Goal: Communication & Community: Answer question/provide support

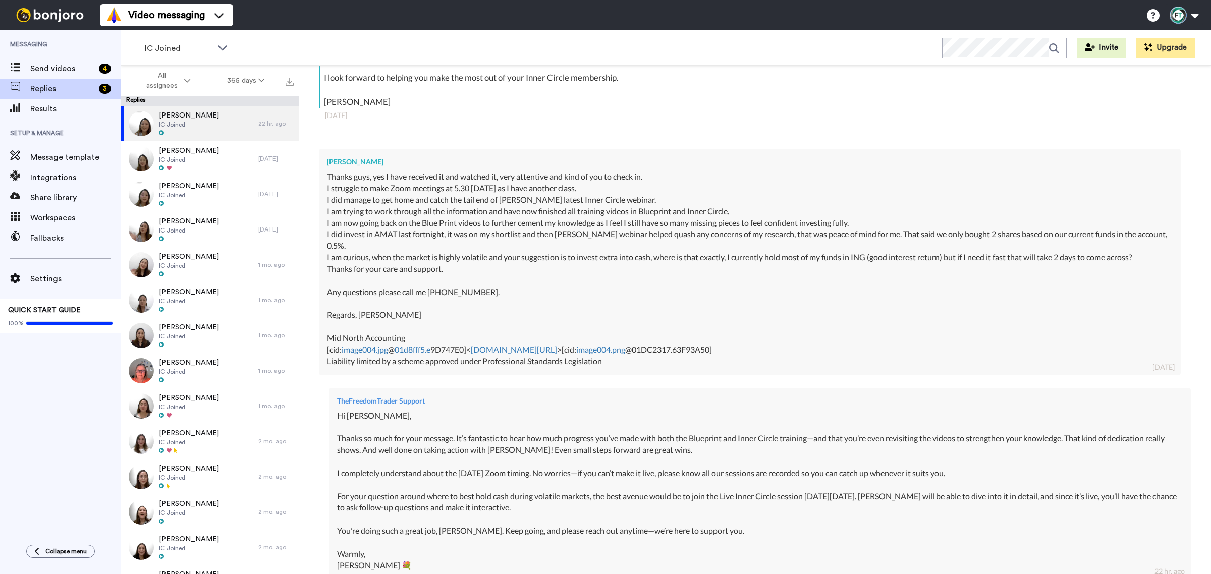
scroll to position [374, 0]
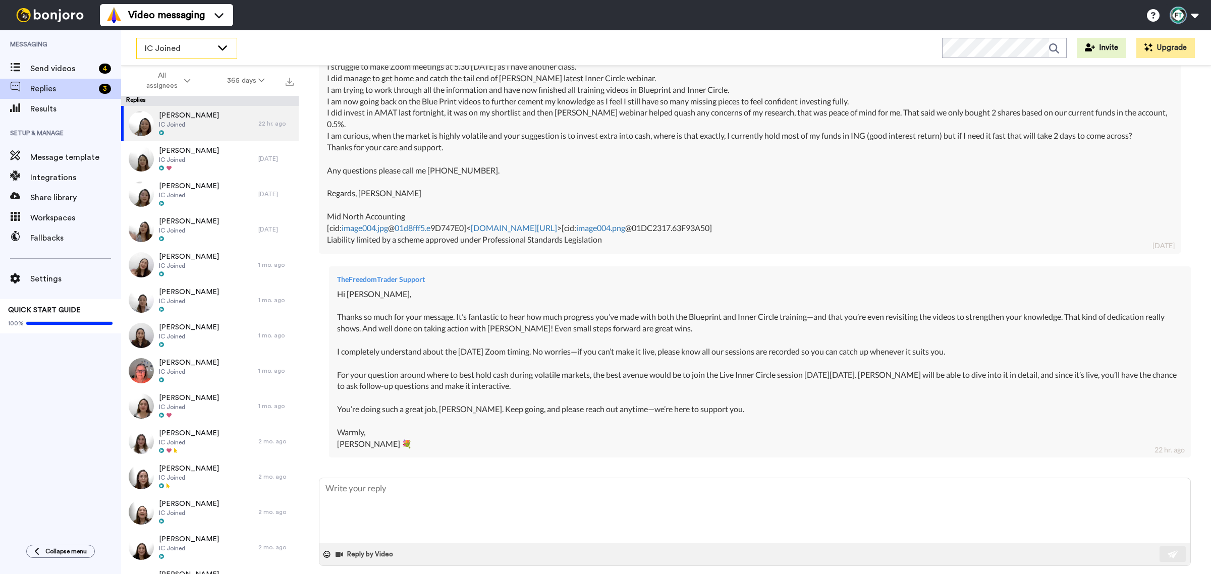
click at [175, 51] on span "IC Joined" at bounding box center [179, 48] width 68 height 12
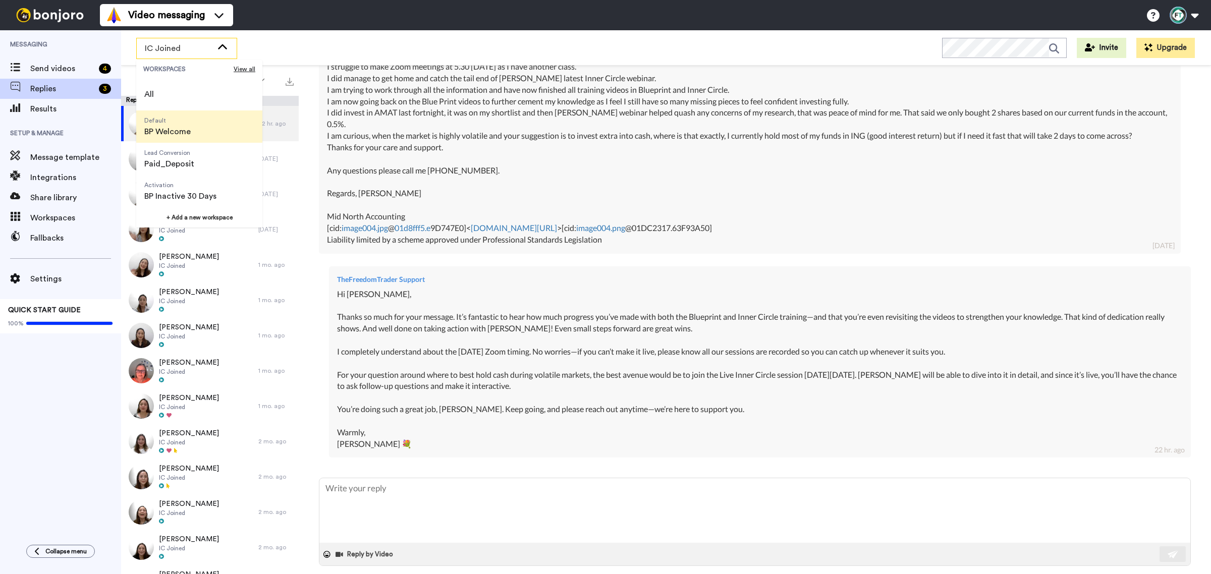
click at [188, 123] on span "Default" at bounding box center [167, 121] width 46 height 8
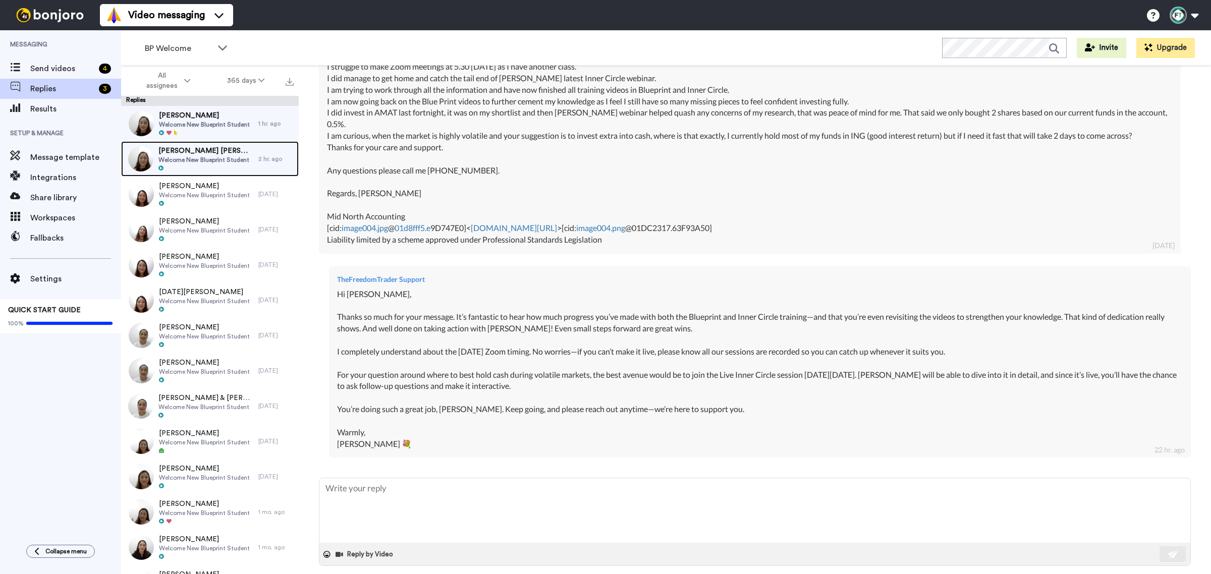
click at [215, 160] on span "Welcome New Blueprint Student" at bounding box center [205, 160] width 95 height 8
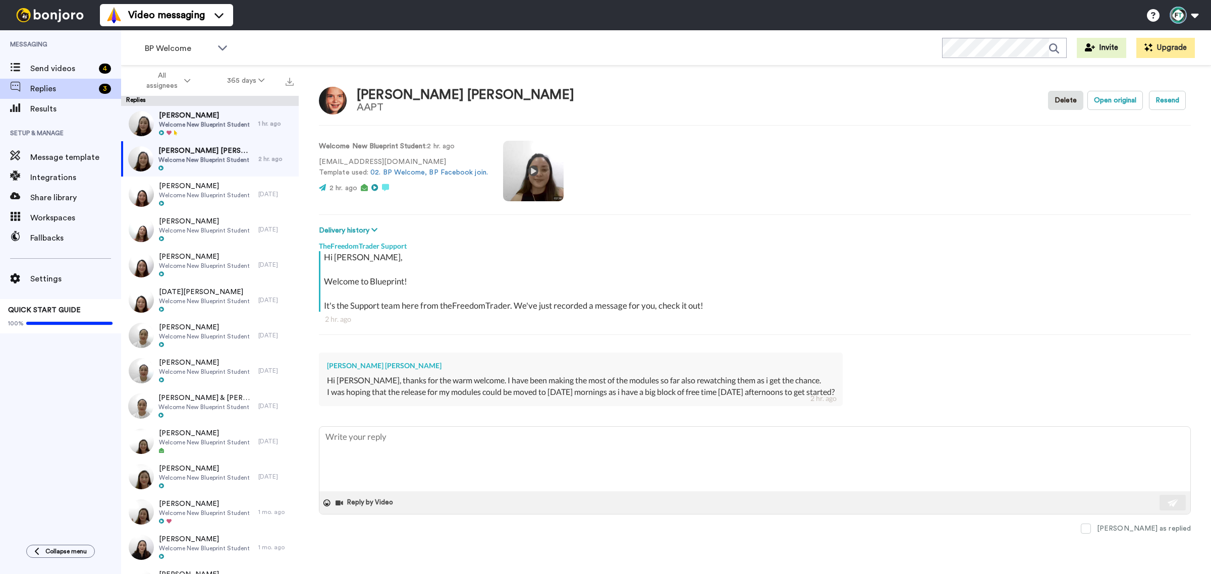
click at [470, 393] on div "I was hoping that the release for my modules could be moved to Friday mornings …" at bounding box center [580, 392] width 507 height 12
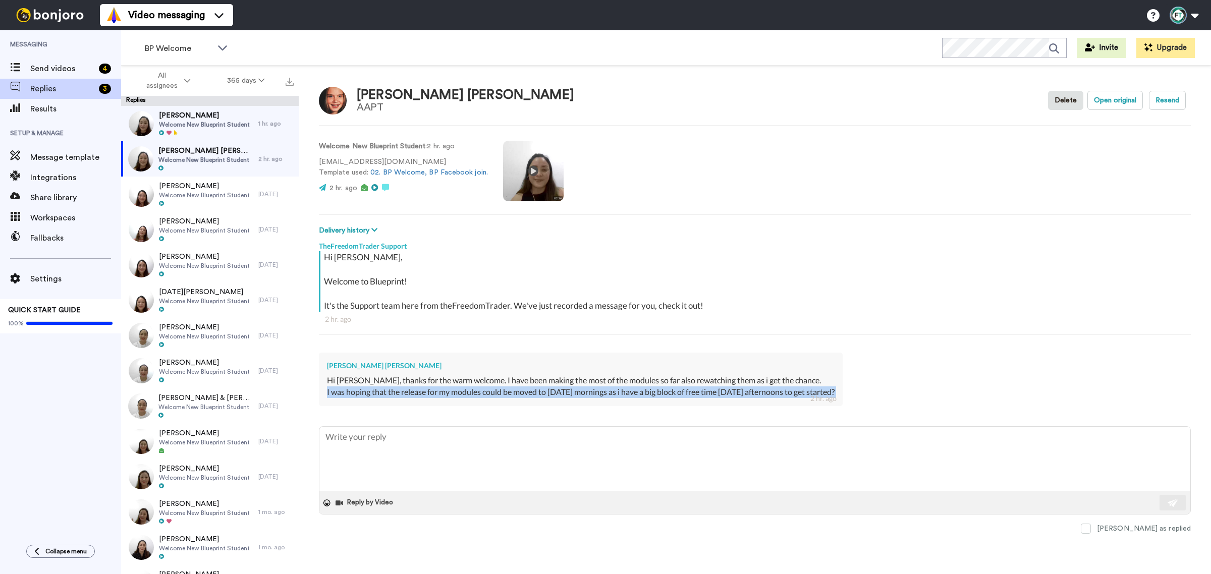
click at [470, 393] on div "I was hoping that the release for my modules could be moved to Friday mornings …" at bounding box center [580, 392] width 507 height 12
click at [405, 387] on div "I was hoping that the release for my modules could be moved to Friday mornings …" at bounding box center [580, 392] width 507 height 12
drag, startPoint x: 328, startPoint y: 381, endPoint x: 848, endPoint y: 394, distance: 520.2
click at [842, 394] on div "Ricalton Jones Hi Jackie, thanks for the warm welcome. I have been making the m…" at bounding box center [581, 379] width 524 height 53
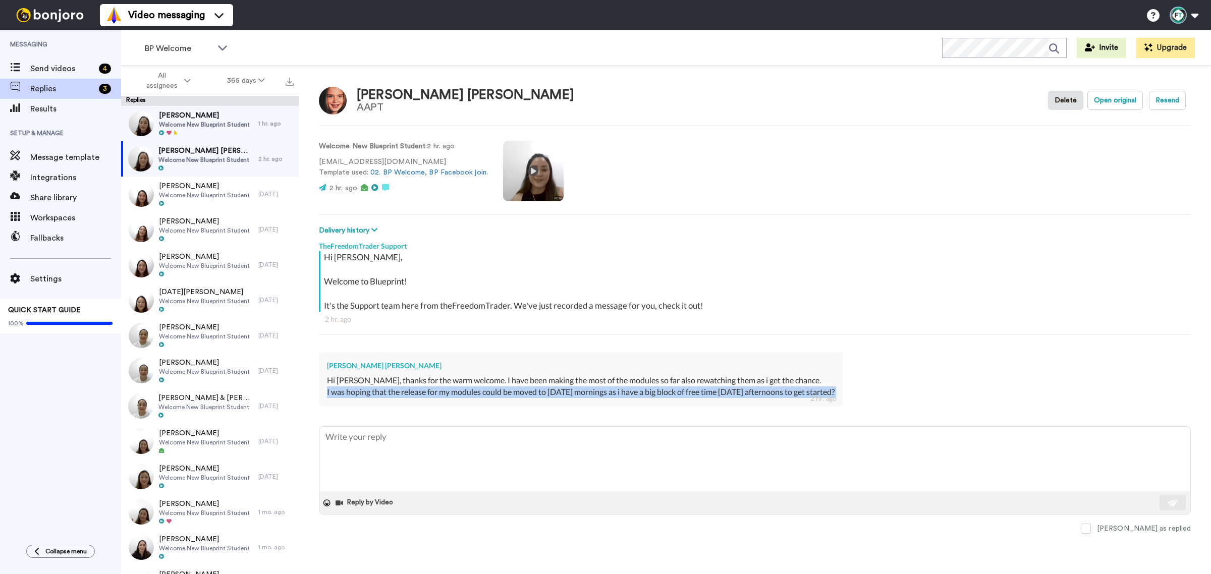
copy div "Hi Jackie, thanks for the warm welcome. I have been making the most of the modu…"
click at [437, 440] on textarea at bounding box center [754, 459] width 871 height 65
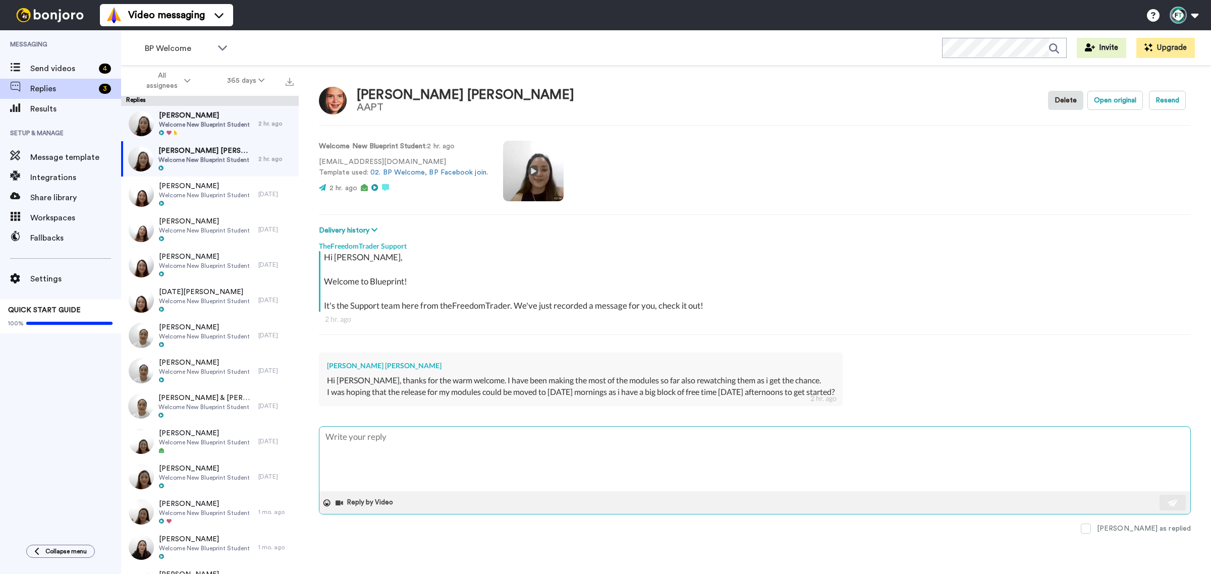
paste textarea "Hi [Student’s Name], I’m so glad to hear you’ve been making the most of the mod…"
type textarea "x"
type textarea "Hi [Student’s Name], I’m so glad to hear you’ve been making the most of the mod…"
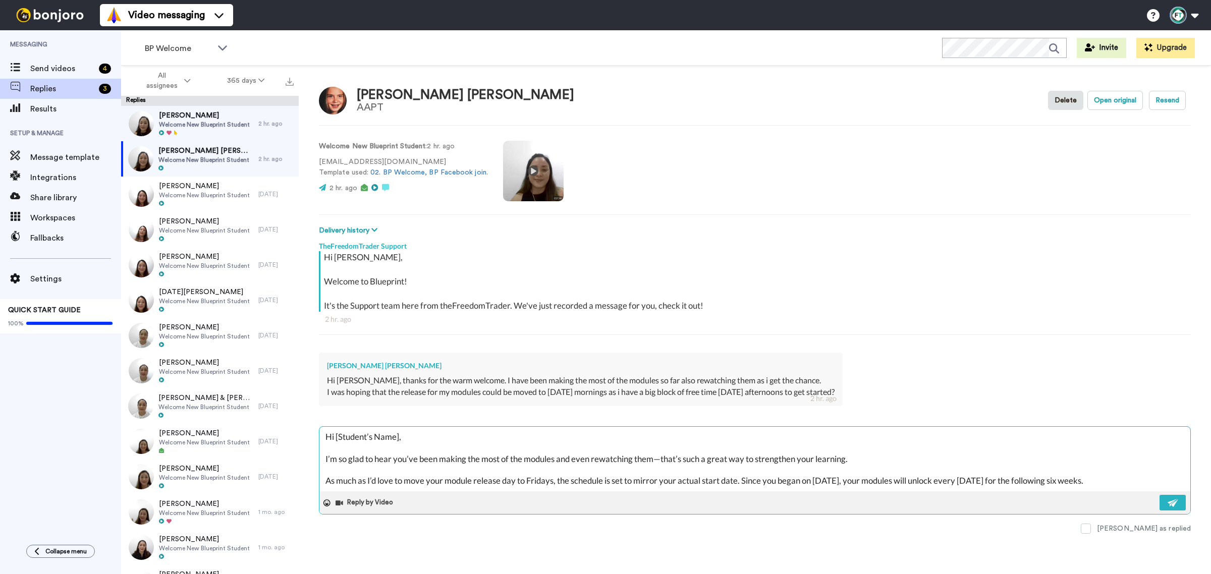
drag, startPoint x: 399, startPoint y: 436, endPoint x: 337, endPoint y: 437, distance: 62.1
click at [337, 437] on textarea "Hi [Student’s Name], I’m so glad to hear you’ve been making the most of the mod…" at bounding box center [754, 459] width 871 height 65
type textarea "x"
type textarea "Hi [, I’m so glad to hear you’ve been making the most of the modules and even r…"
type textarea "x"
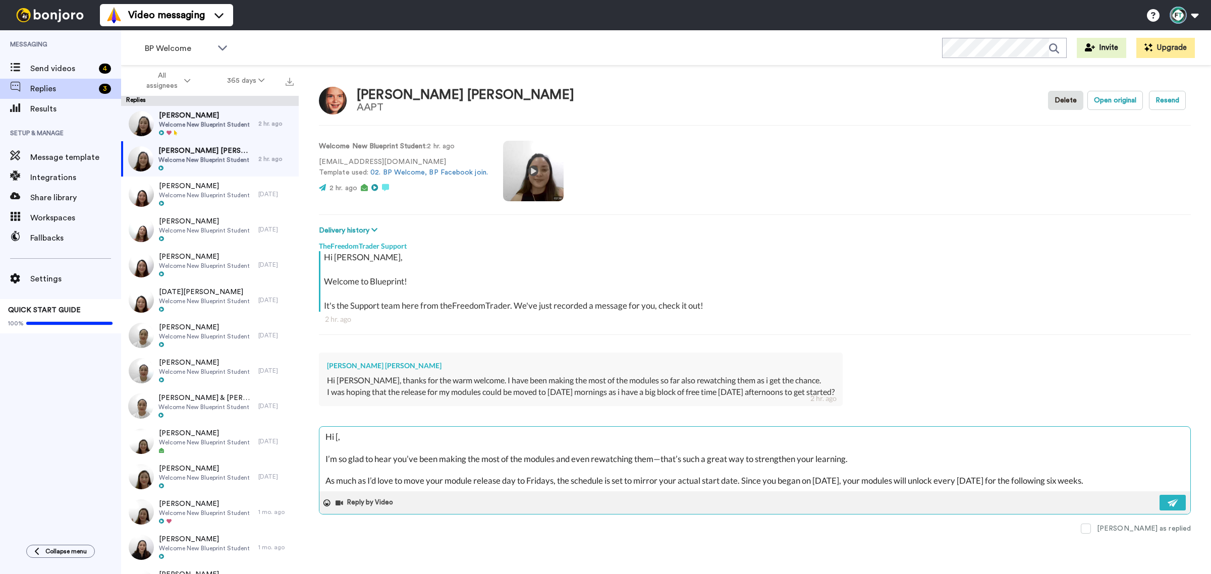
type textarea "Hi , I’m so glad to hear you’ve been making the most of the modules and even re…"
type textarea "x"
type textarea "Hi R, I’m so glad to hear you’ve been making the most of the modules and even r…"
type textarea "x"
type textarea "Hi Ri, I’m so glad to hear you’ve been making the most of the modules and even …"
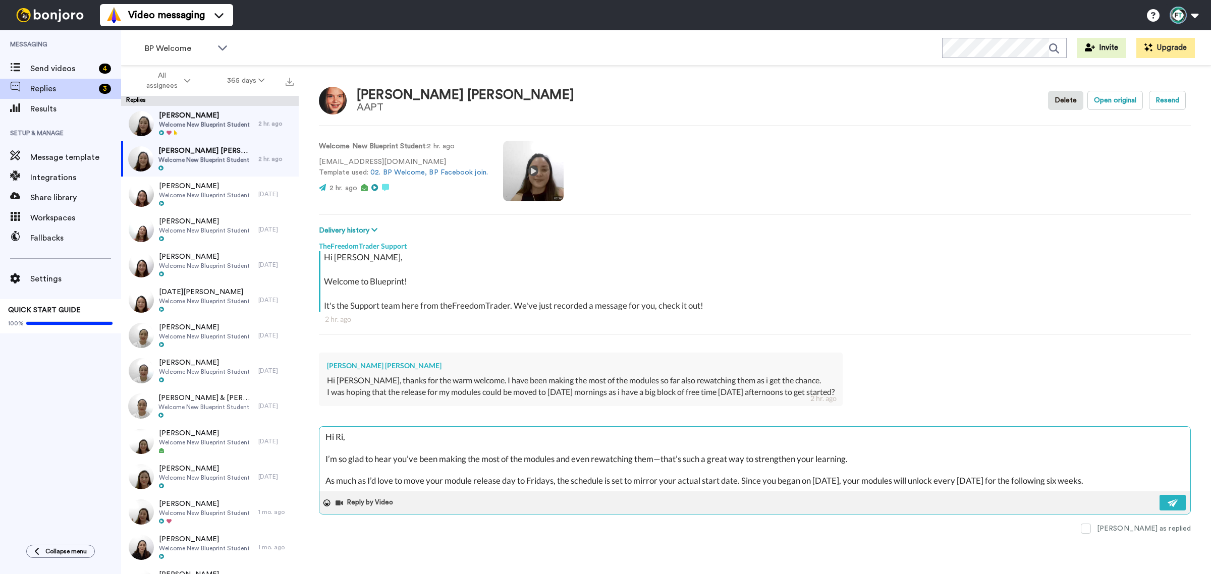
type textarea "x"
type textarea "Hi Ric, I’m so glad to hear you’ve been making the most of the modules and even…"
type textarea "x"
type textarea "Hi Rica, I’m so glad to hear you’ve been making the most of the modules and eve…"
type textarea "x"
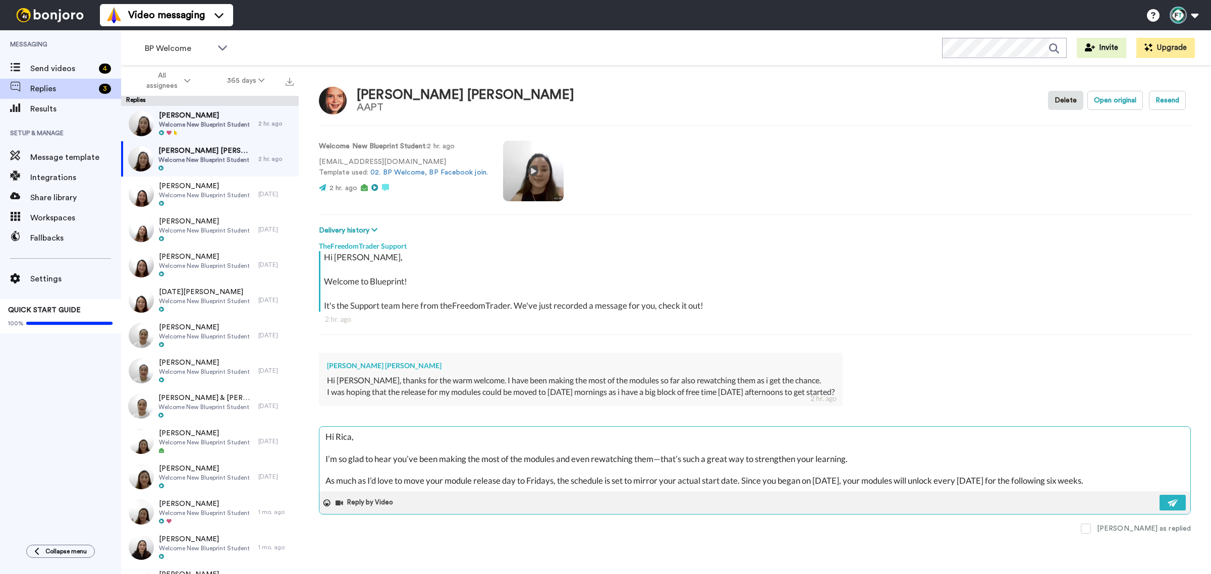
type textarea "Hi Rical, I’m so glad to hear you’ve been making the most of the modules and ev…"
type textarea "x"
type textarea "Hi Ricalt, I’m so glad to hear you’ve been making the most of the modules and e…"
type textarea "x"
type textarea "Hi Ricalto, I’m so glad to hear you’ve been making the most of the modules and …"
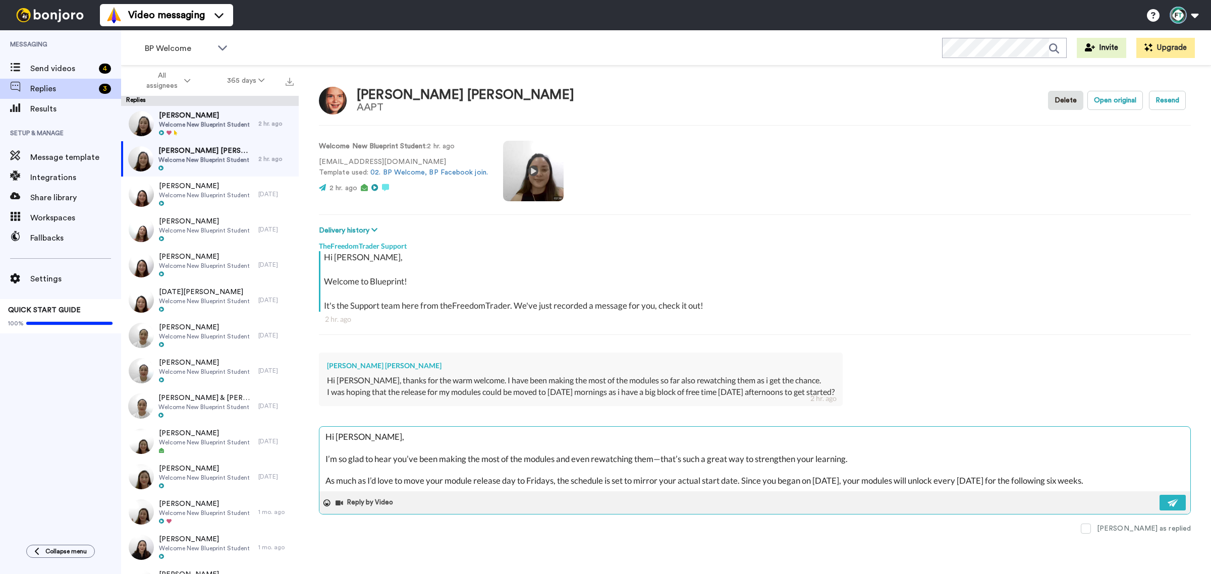
type textarea "x"
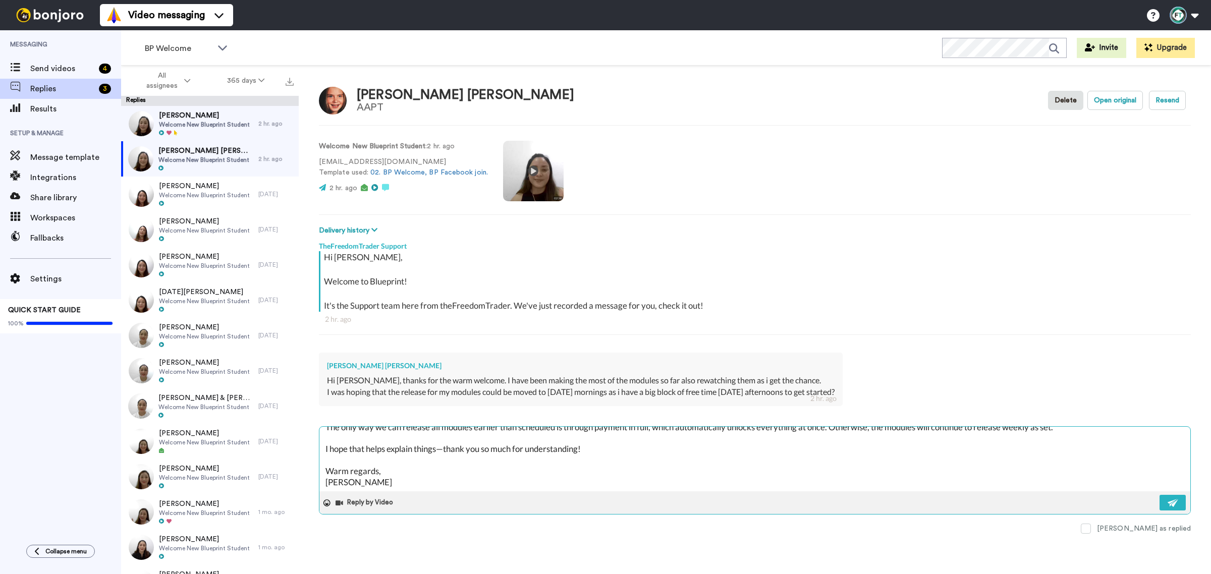
scroll to position [109, 0]
click at [364, 477] on textarea "Hi Ricalton, I’m so glad to hear you’ve been making the most of the modules and…" at bounding box center [754, 459] width 871 height 65
type textarea "Hi Ricalton, I’m so glad to hear you’ve been making the most of the modules and…"
click at [324, 503] on icon at bounding box center [326, 502] width 7 height 7
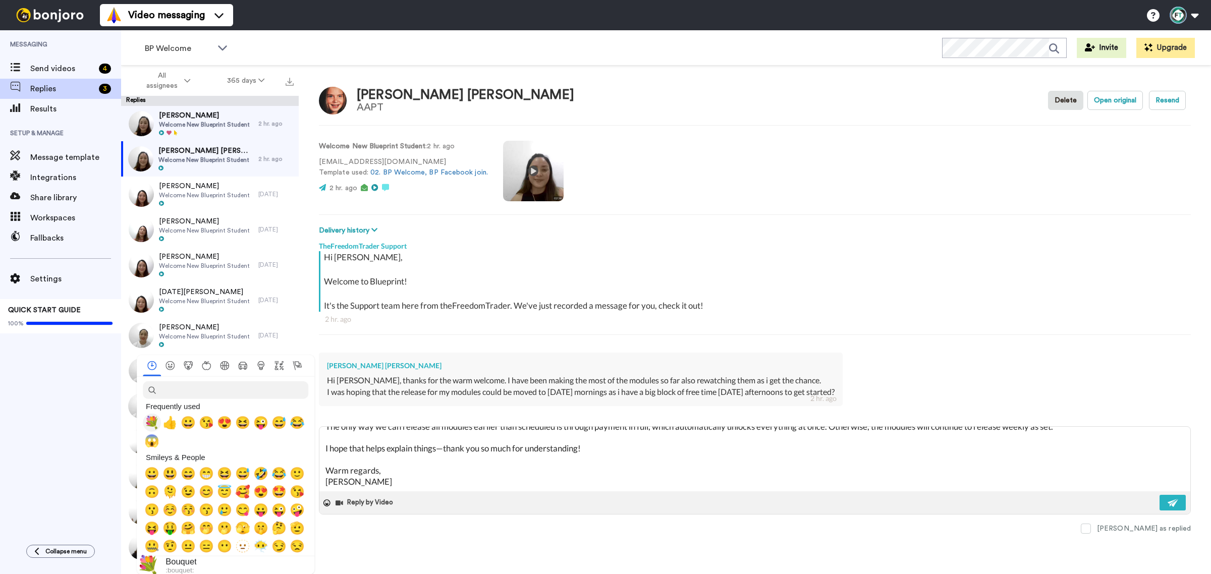
click at [152, 422] on span "💐" at bounding box center [151, 423] width 15 height 14
type textarea "x"
type textarea "Hi Ricalton, I’m so glad to hear you’ve been making the most of the modules and…"
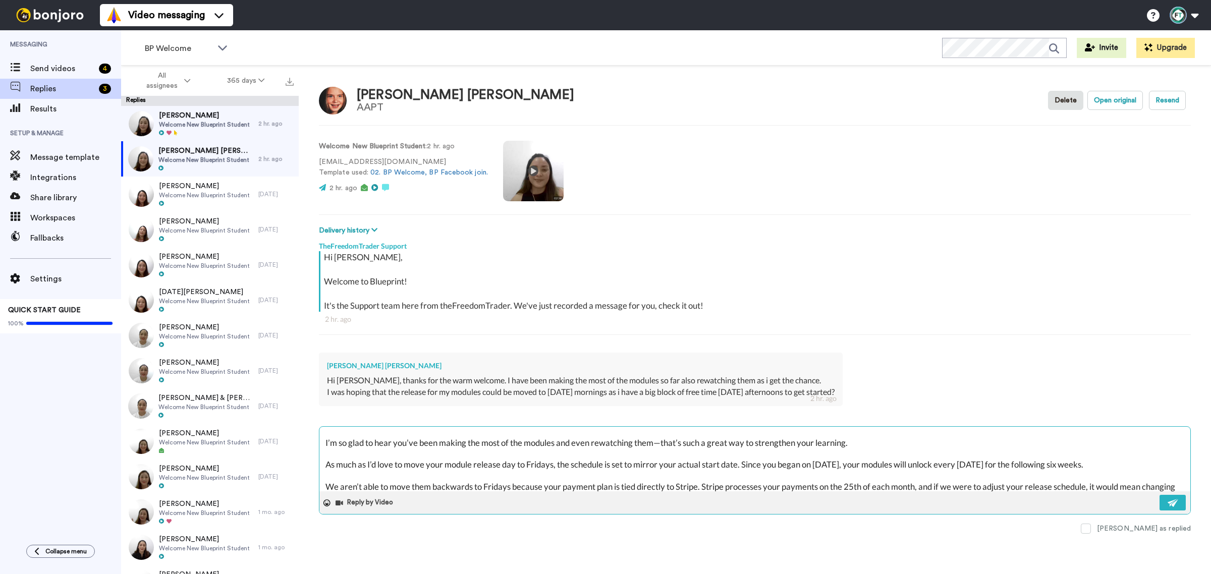
scroll to position [0, 0]
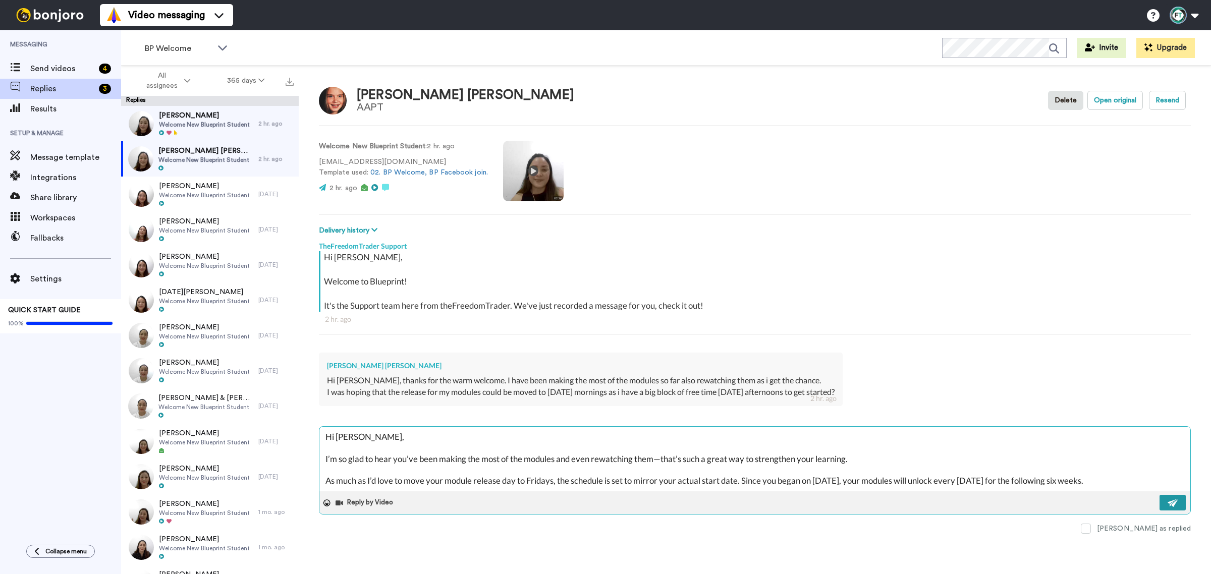
click at [1172, 508] on button at bounding box center [1172, 503] width 26 height 16
type textarea "x"
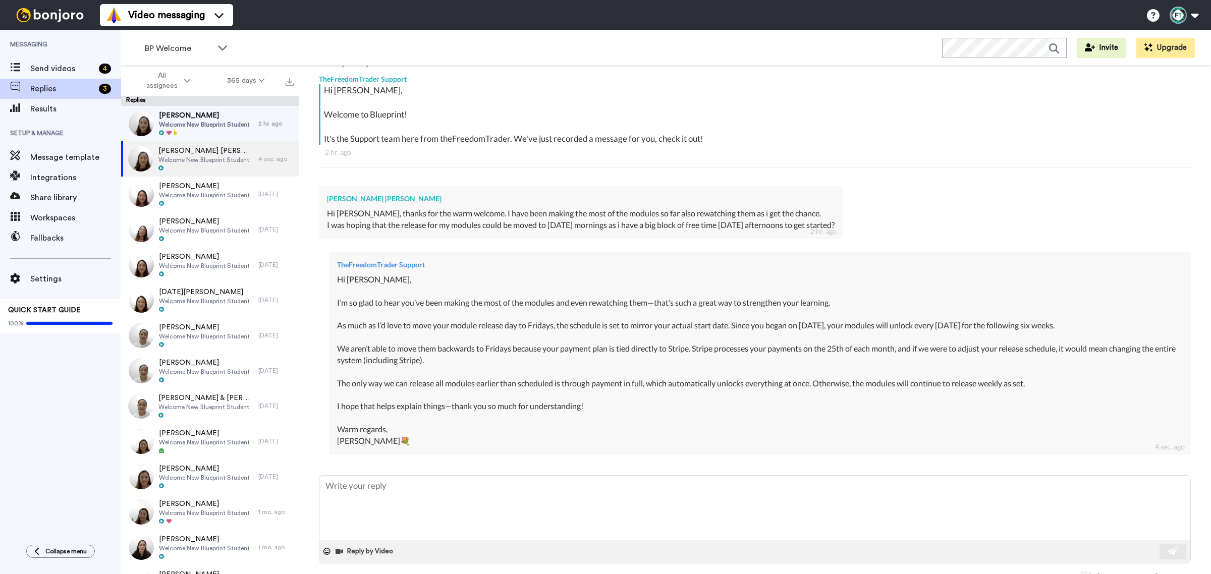
scroll to position [176, 0]
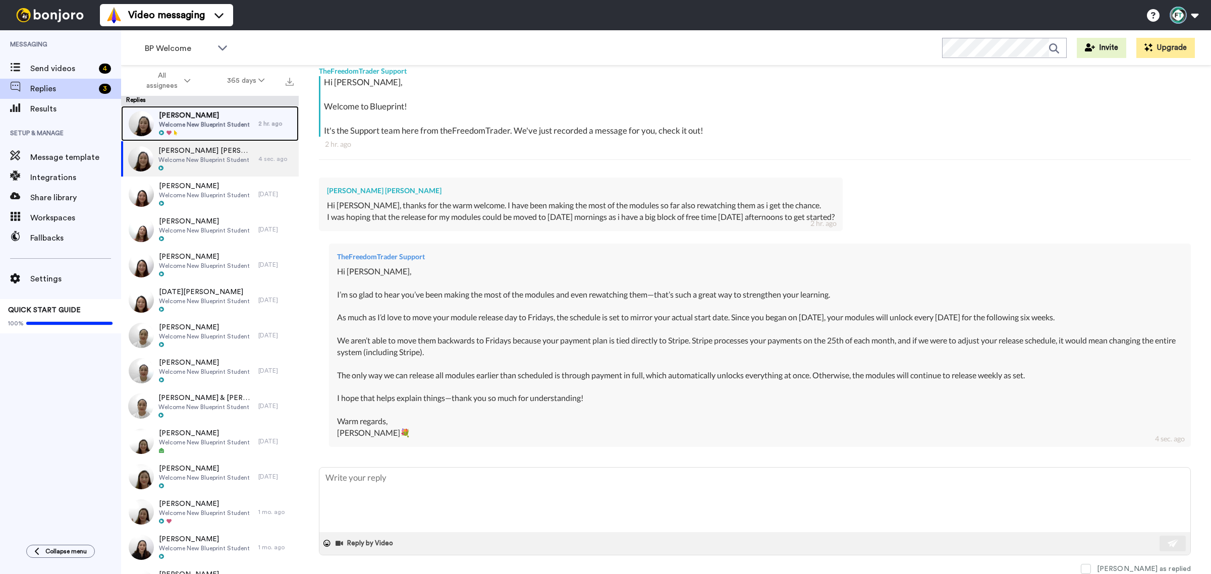
click at [207, 121] on span "Welcome New Blueprint Student" at bounding box center [204, 125] width 91 height 8
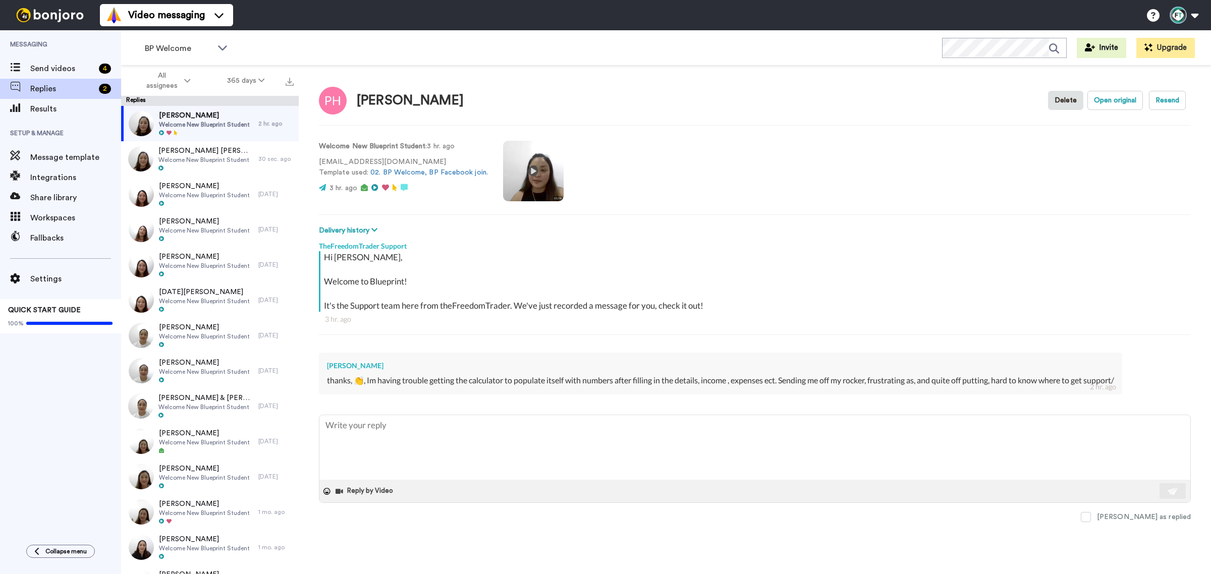
click at [528, 381] on div "thanks, 👏, Im having trouble getting the calculator to populate itself with num…" at bounding box center [720, 381] width 787 height 12
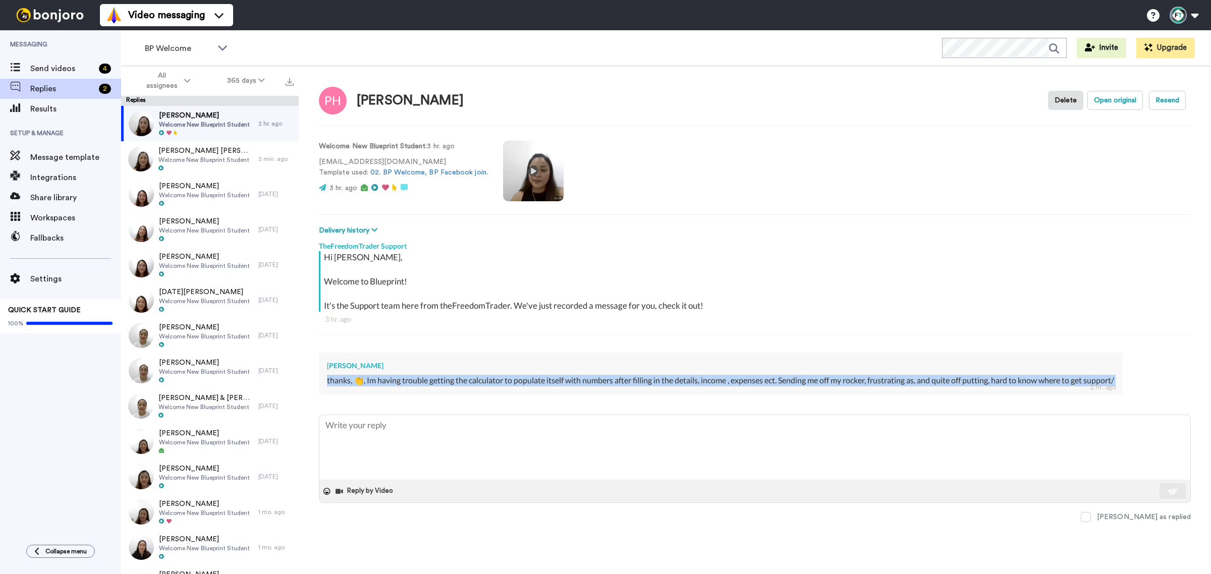
click at [434, 386] on div "thanks, 👏, Im having trouble getting the calculator to populate itself with num…" at bounding box center [720, 381] width 787 height 12
click at [392, 386] on div "thanks, 👏, Im having trouble getting the calculator to populate itself with num…" at bounding box center [720, 381] width 787 height 12
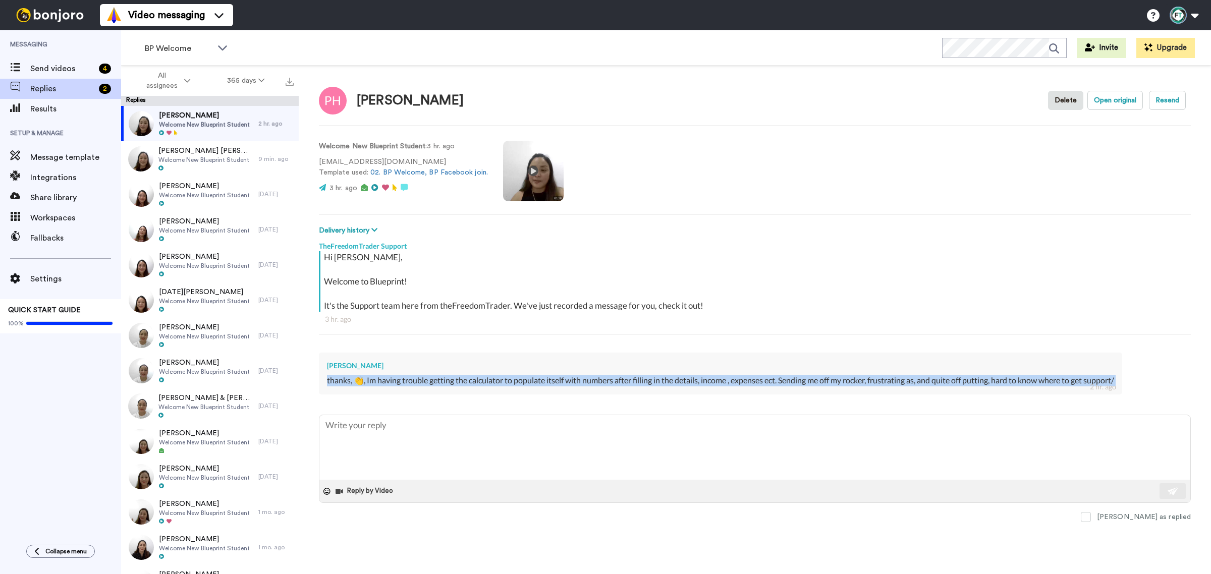
click at [392, 386] on div "thanks, 👏, Im having trouble getting the calculator to populate itself with num…" at bounding box center [720, 381] width 787 height 12
click at [400, 440] on textarea at bounding box center [754, 447] width 871 height 65
paste textarea "Hi [Name], I totally understand what you mean—it can definitely feel frustratin…"
type textarea "x"
type textarea "Hi [Name], I totally understand what you mean—it can definitely feel frustratin…"
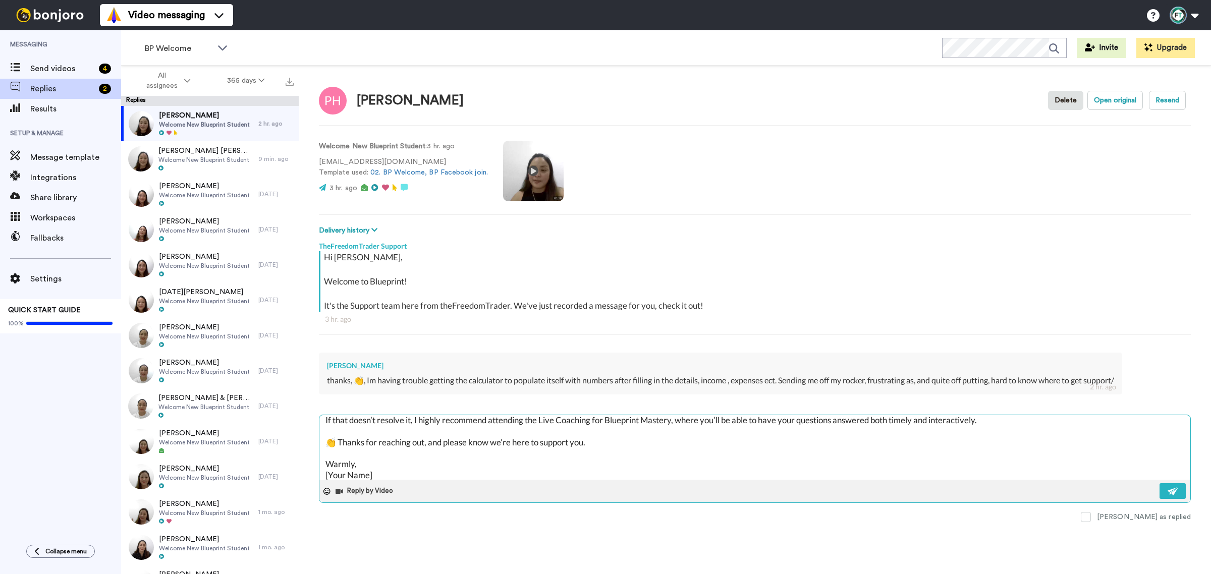
scroll to position [87, 0]
drag, startPoint x: 377, startPoint y: 473, endPoint x: 321, endPoint y: 474, distance: 55.5
click at [321, 474] on textarea "Hi [Name], I totally understand what you mean—it can definitely feel frustratin…" at bounding box center [754, 447] width 871 height 65
type textarea "x"
type textarea "Hi [Name], I totally understand what you mean—it can definitely feel frustratin…"
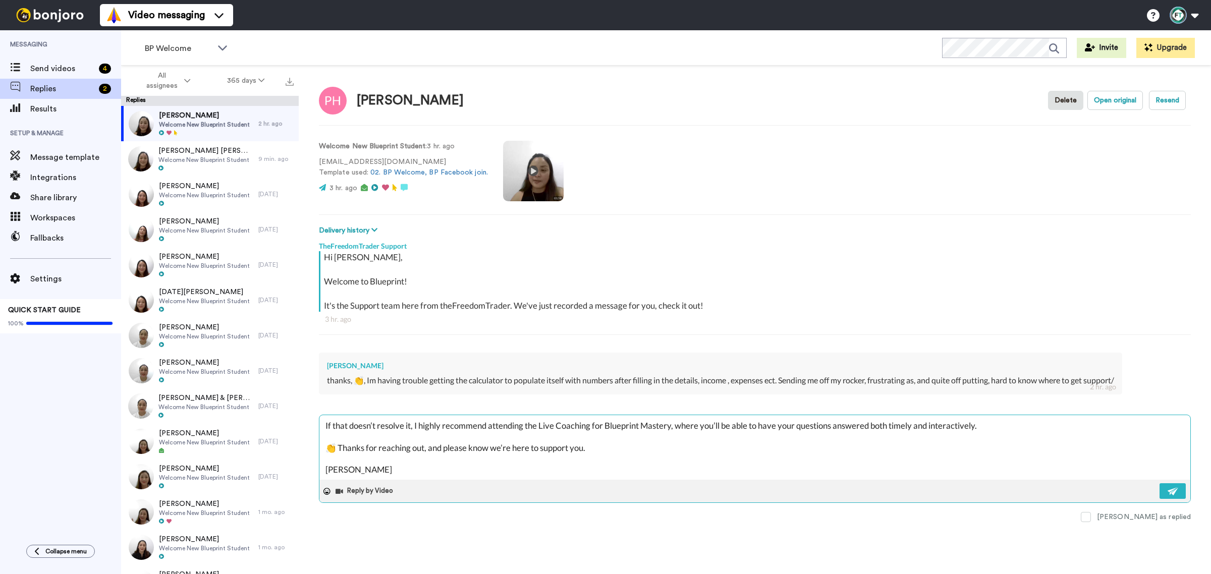
type textarea "x"
type textarea "Hi [Name], I totally understand what you mean—it can definitely feel frustratin…"
type textarea "x"
type textarea "Hi [Name], I totally understand what you mean—it can definitely feel frustratin…"
type textarea "x"
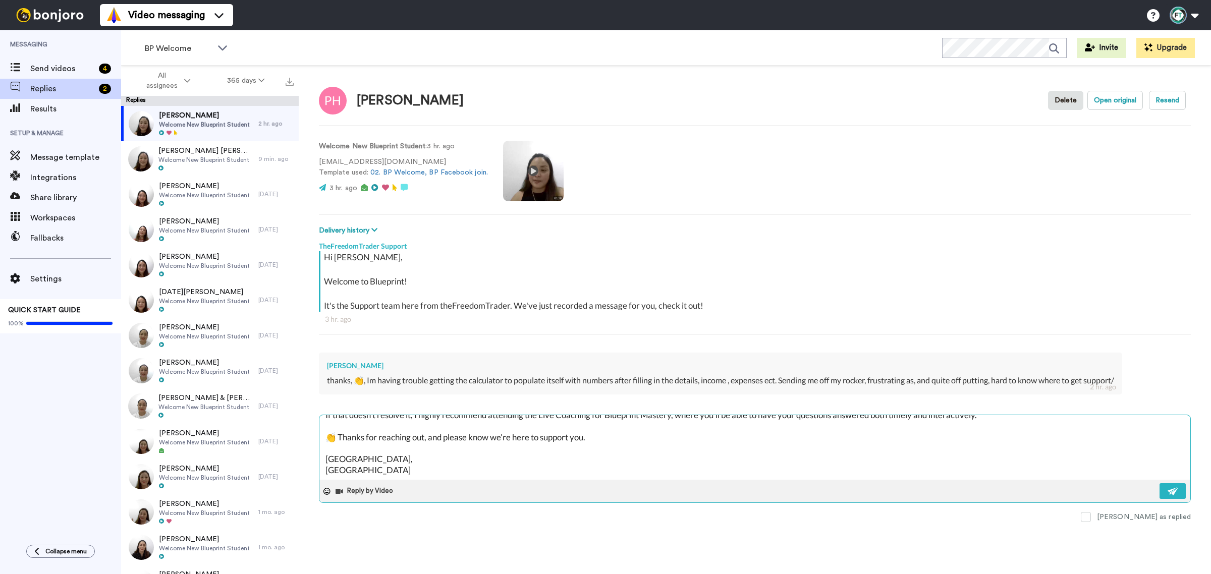
type textarea "Hi [Name], I totally understand what you mean—it can definitely feel frustratin…"
type textarea "x"
type textarea "Hi [Name], I totally understand what you mean—it can definitely feel frustratin…"
type textarea "x"
type textarea "Hi [Name], I totally understand what you mean—it can definitely feel frustratin…"
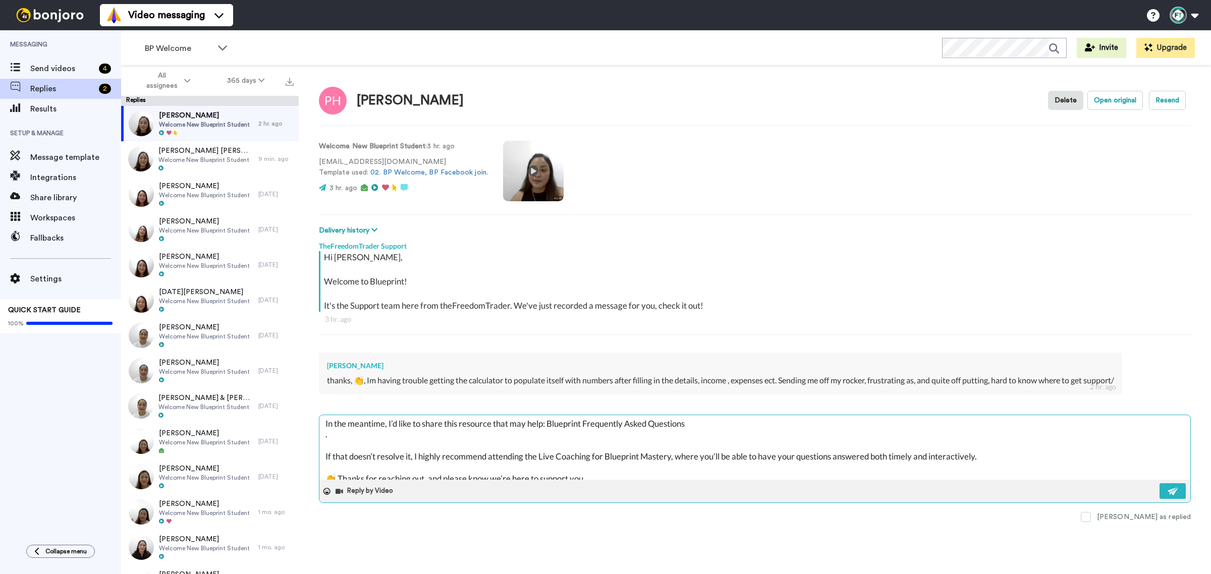
scroll to position [0, 0]
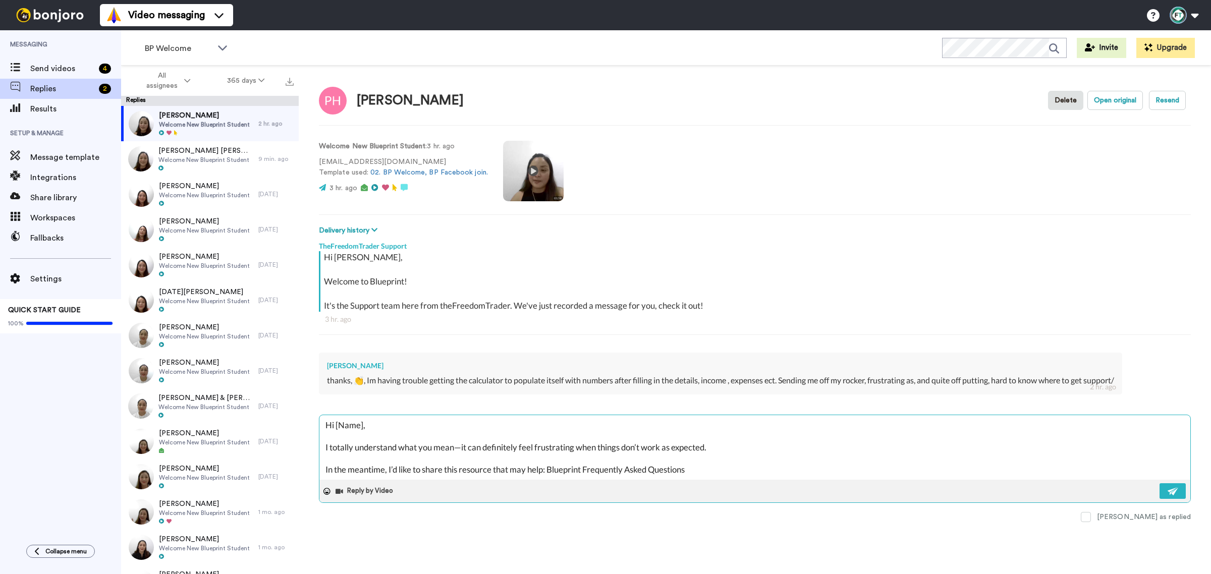
drag, startPoint x: 362, startPoint y: 426, endPoint x: 338, endPoint y: 425, distance: 23.8
click at [338, 425] on textarea "Hi [Name], I totally understand what you mean—it can definitely feel frustratin…" at bounding box center [754, 447] width 871 height 65
type textarea "x"
type textarea "Hi [, I totally understand what you mean—it can definitely feel frustrating whe…"
type textarea "x"
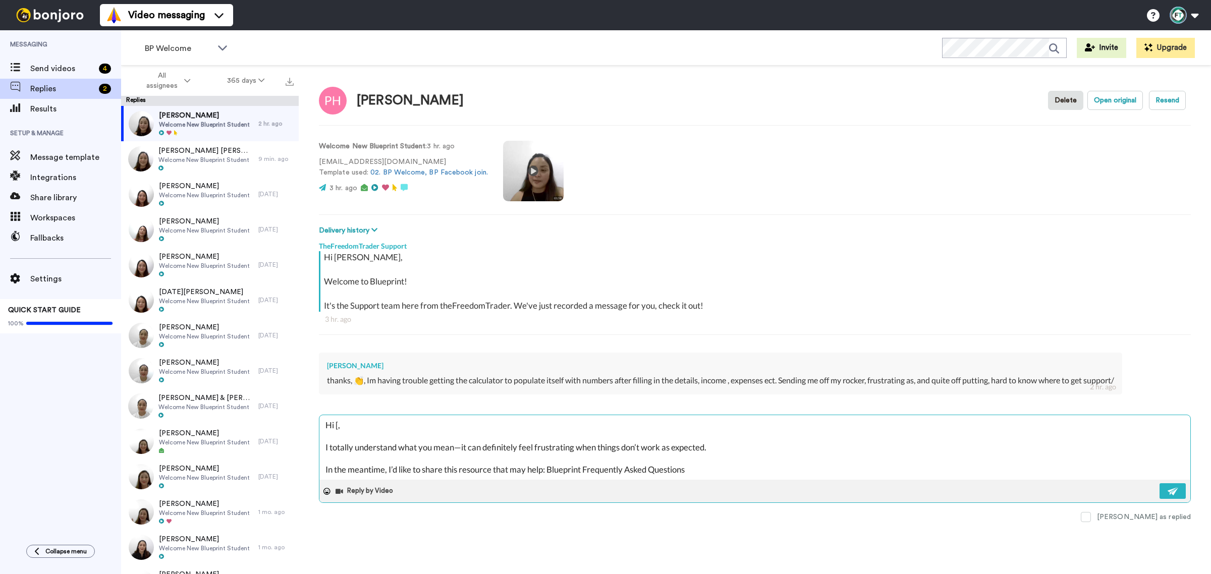
type textarea "Hi , I totally understand what you mean—it can definitely feel frustrating when…"
type textarea "x"
type textarea "Hi P, I totally understand what you mean—it can definitely feel frustrating whe…"
type textarea "x"
type textarea "Hi Phi, I totally understand what you mean—it can definitely feel frustrating w…"
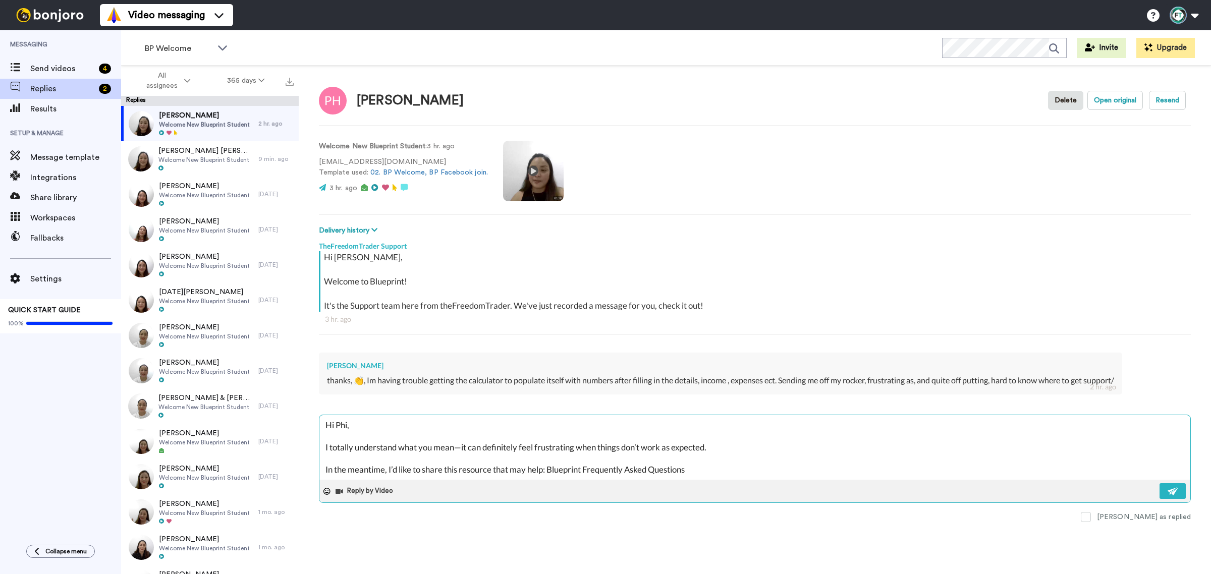
type textarea "x"
type textarea "Hi Phil, I totally understand what you mean—it can definitely feel frustrating …"
type textarea "x"
type textarea "Hi Phili, I totally understand what you mean—it can definitely feel frustrating…"
type textarea "x"
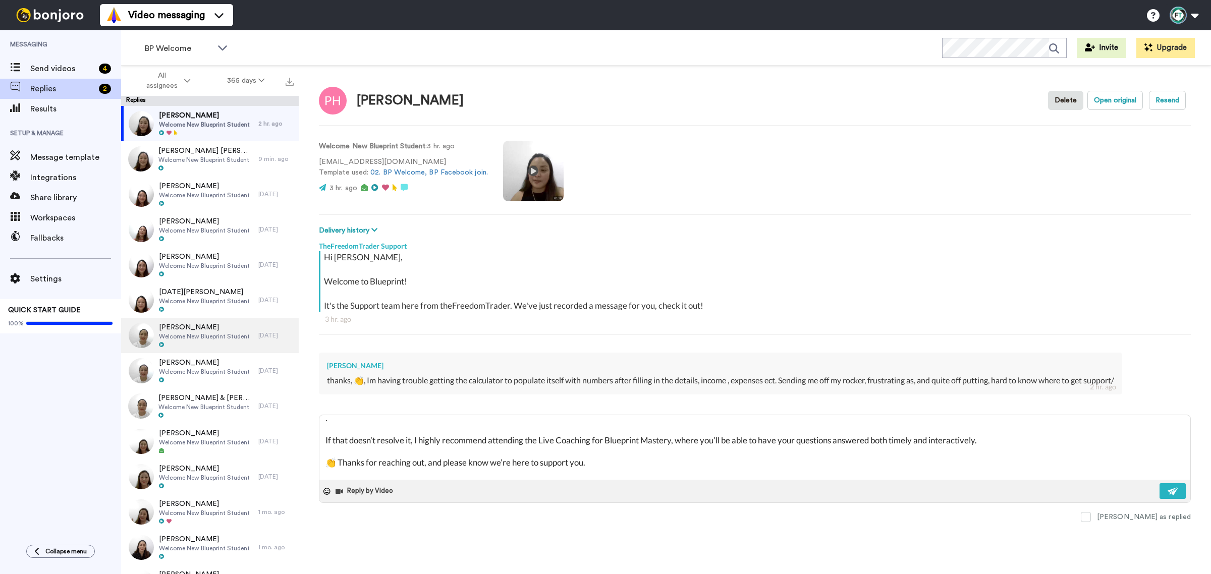
scroll to position [63, 0]
type textarea "Hi Philip, I totally understand what you mean—it can definitely feel frustratin…"
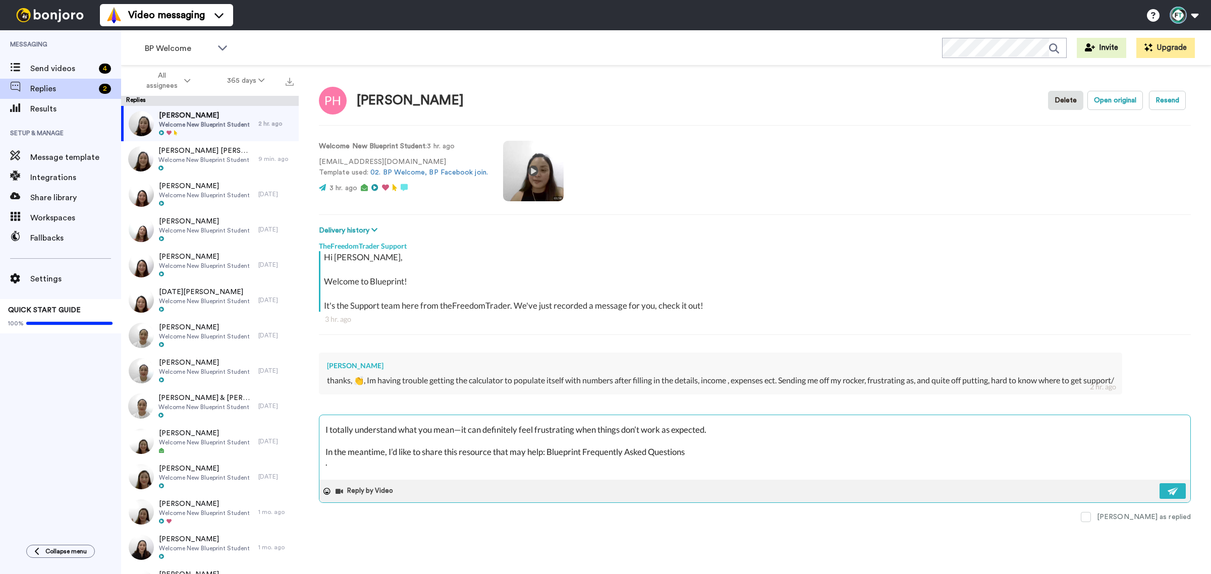
scroll to position [38, 0]
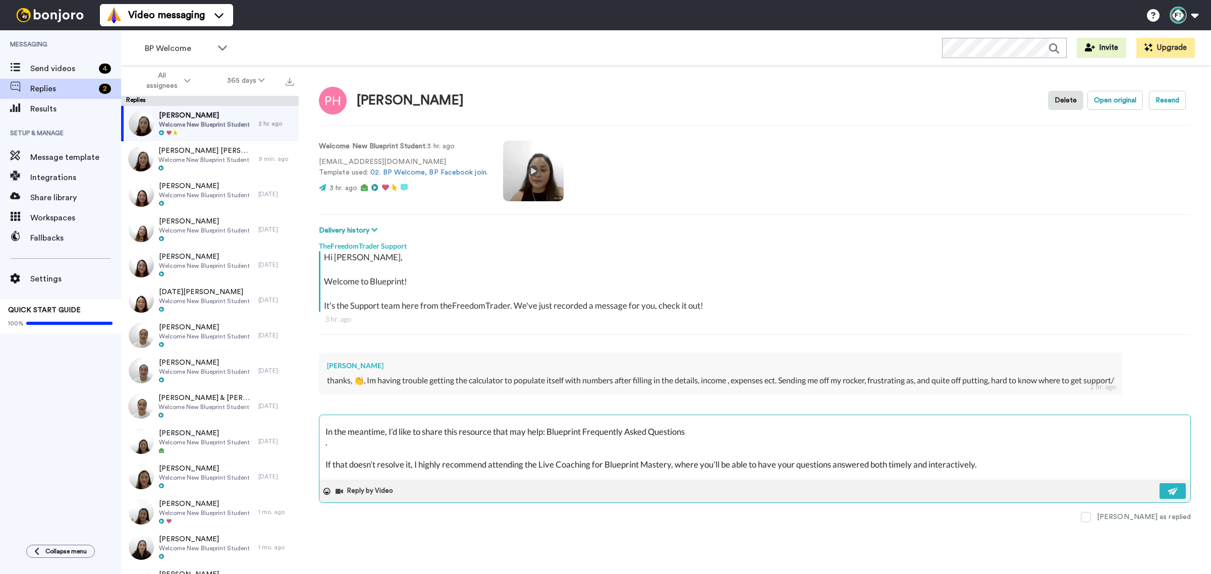
drag, startPoint x: 548, startPoint y: 470, endPoint x: 709, endPoint y: 435, distance: 164.1
click at [709, 435] on textarea "Hi Philip, I totally understand what you mean—it can definitely feel frustratin…" at bounding box center [754, 447] width 871 height 65
paste textarea "https://thefreedomtrader.mykajabi.com/products/freedom-trader-blueprint-2-0/cat…"
type textarea "x"
type textarea "Hi Philip, I totally understand what you mean—it can definitely feel frustratin…"
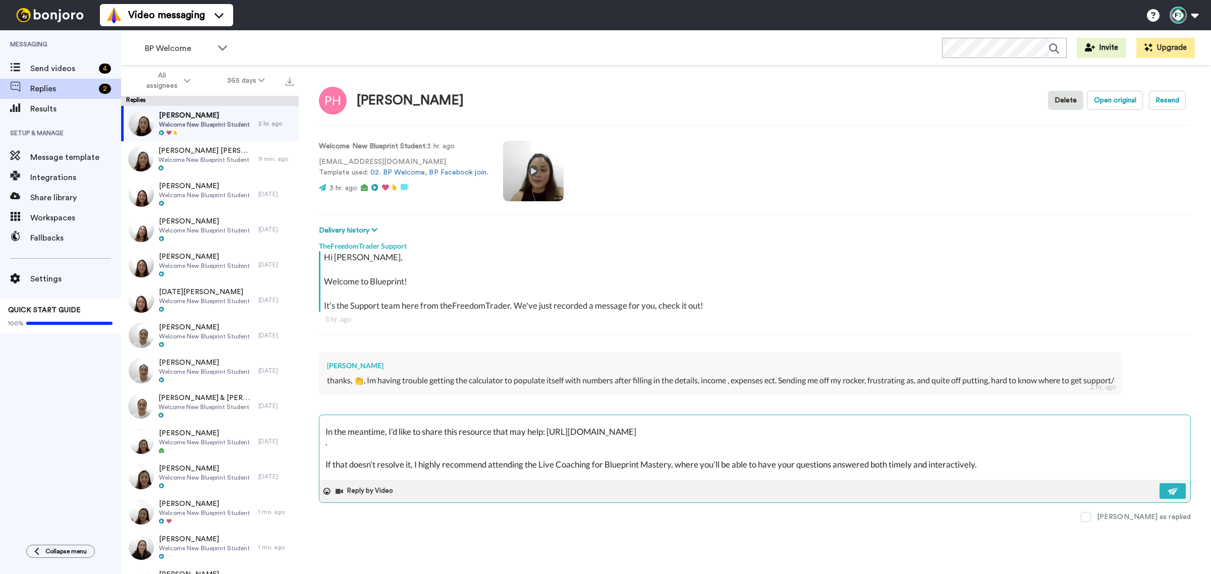
click at [349, 445] on textarea "Hi Philip, I totally understand what you mean—it can definitely feel frustratin…" at bounding box center [754, 447] width 871 height 65
type textarea "x"
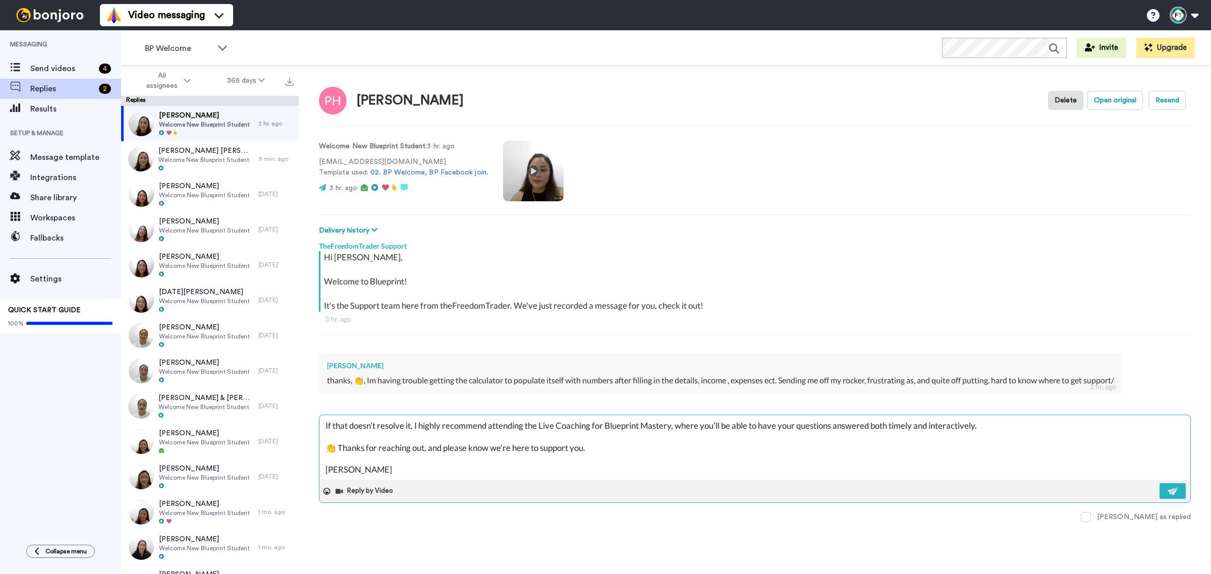
scroll to position [87, 0]
type textarea "Hi Philip, I totally understand what you mean—it can definitely feel frustratin…"
click at [1170, 488] on img at bounding box center [1172, 491] width 11 height 8
type textarea "x"
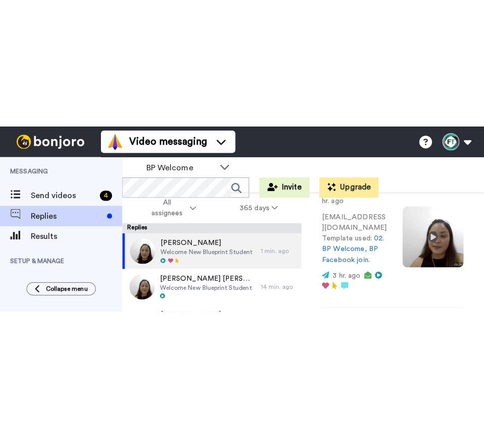
scroll to position [252, 0]
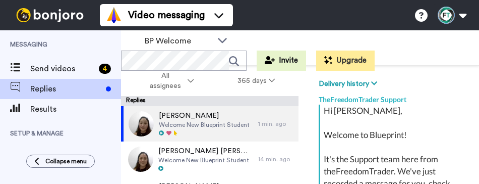
type textarea "x"
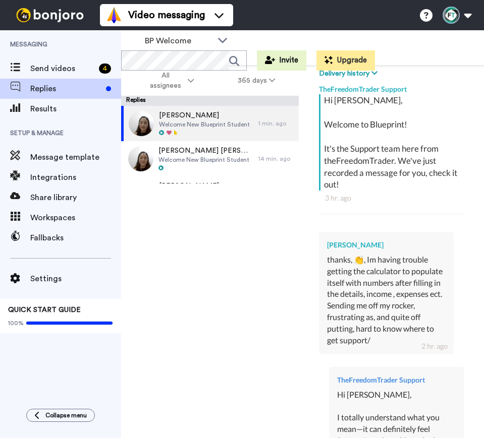
scroll to position [231, 0]
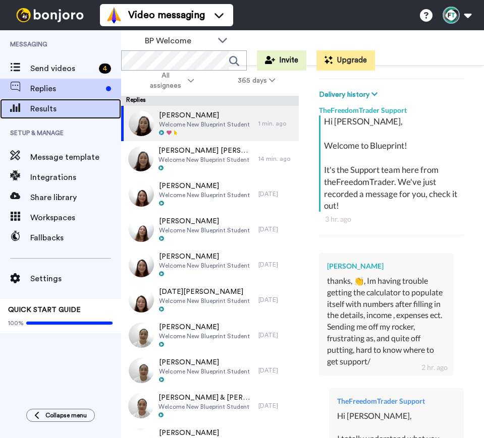
click at [39, 107] on span "Results" at bounding box center [75, 109] width 91 height 12
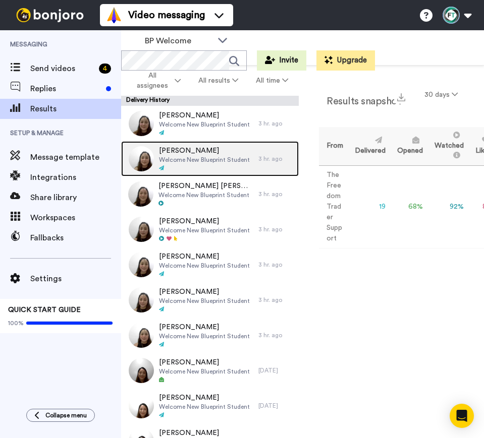
click at [195, 158] on span "Welcome New Blueprint Student" at bounding box center [204, 160] width 91 height 8
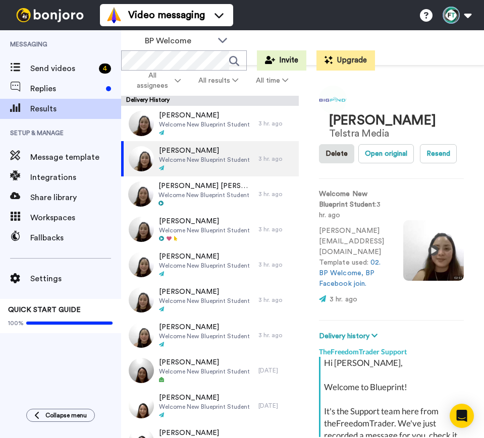
scroll to position [121, 0]
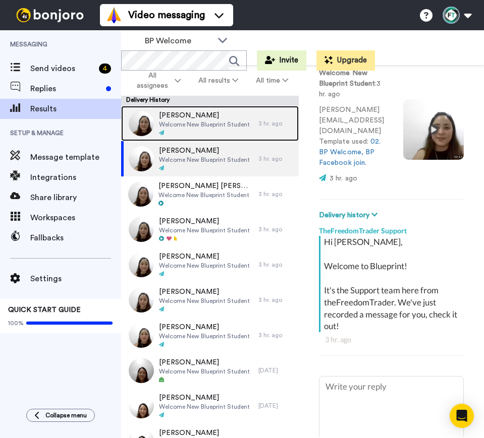
click at [203, 117] on span "[PERSON_NAME]" at bounding box center [204, 115] width 91 height 10
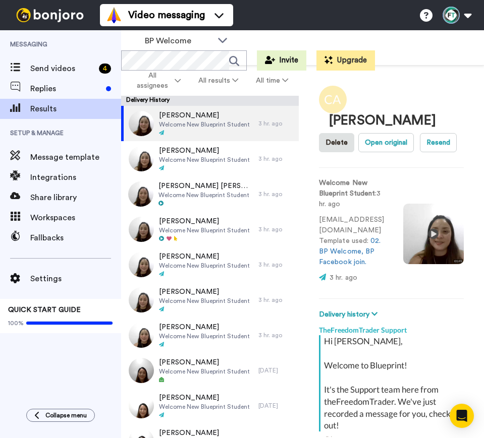
scroll to position [121, 0]
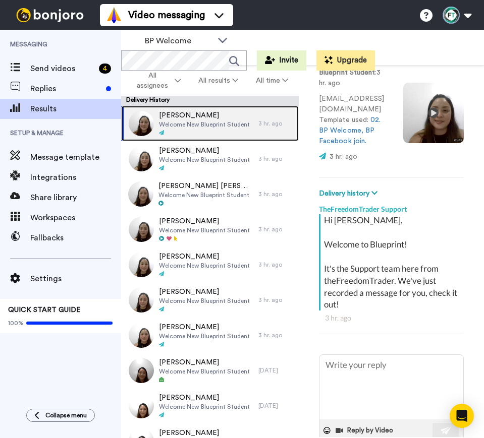
click at [185, 120] on span "[PERSON_NAME]" at bounding box center [204, 115] width 91 height 10
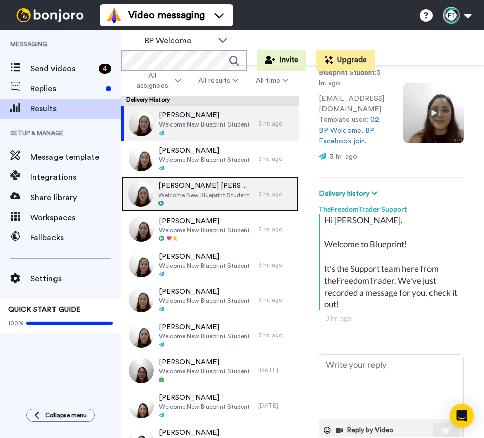
click at [233, 184] on span "[PERSON_NAME] [PERSON_NAME]" at bounding box center [205, 186] width 95 height 10
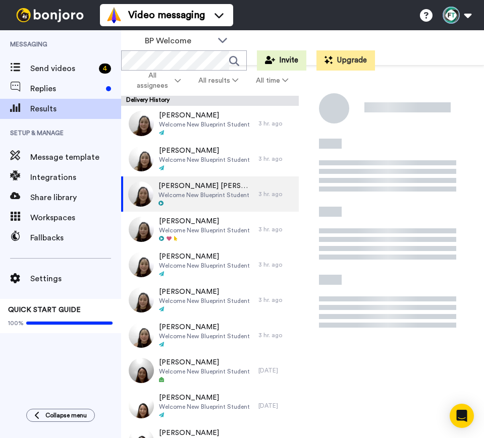
scroll to position [132, 0]
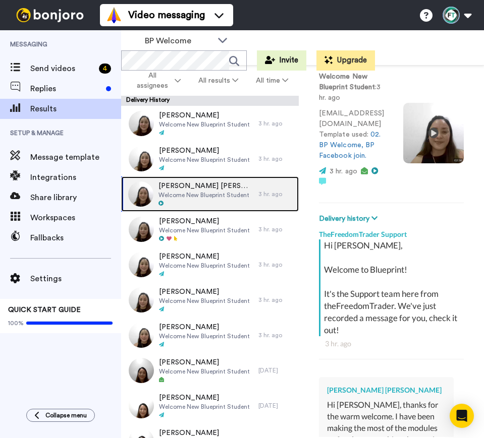
click at [184, 184] on span "[PERSON_NAME] [PERSON_NAME]" at bounding box center [205, 186] width 95 height 10
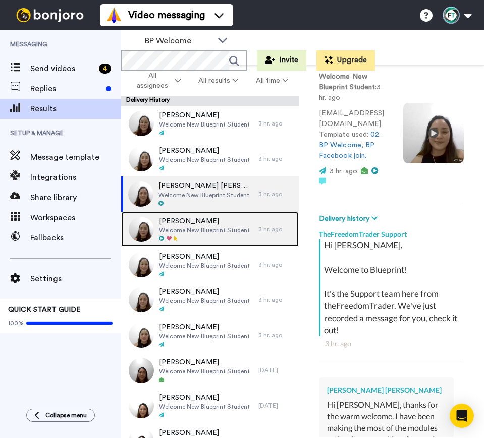
click at [179, 224] on span "[PERSON_NAME]" at bounding box center [204, 221] width 91 height 10
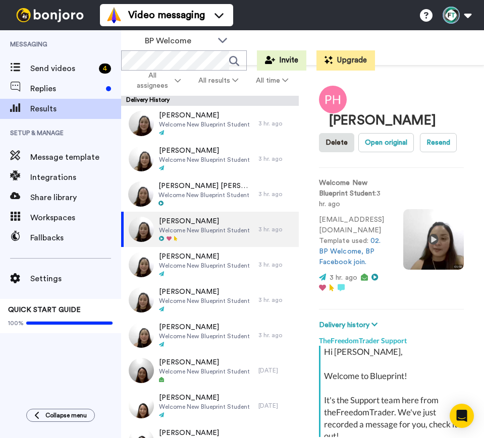
scroll to position [132, 0]
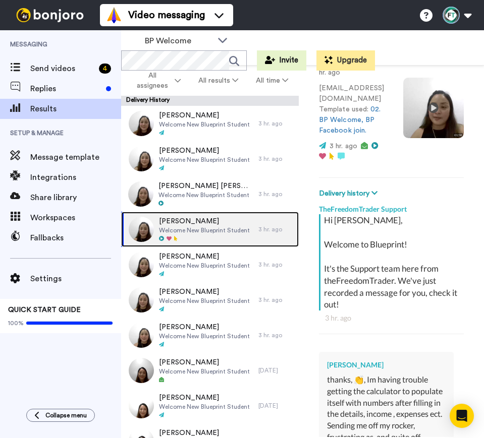
click at [199, 220] on span "[PERSON_NAME]" at bounding box center [204, 221] width 91 height 10
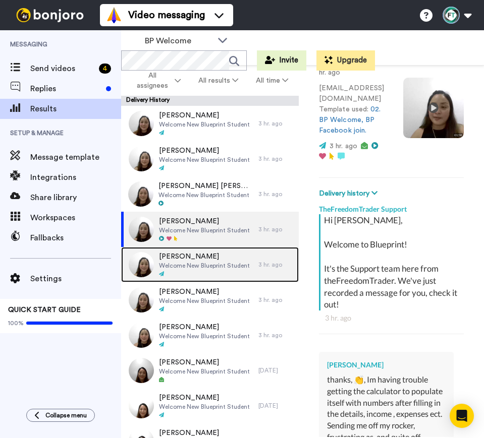
click at [193, 257] on span "[PERSON_NAME]" at bounding box center [204, 257] width 91 height 10
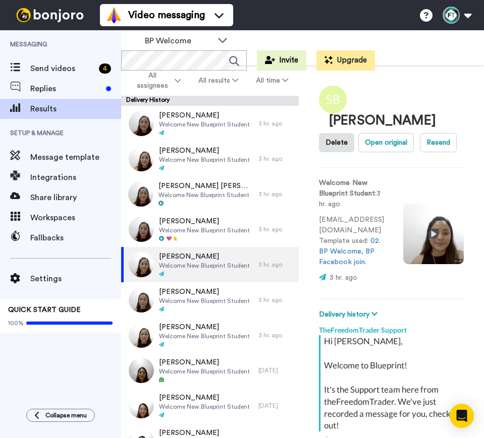
scroll to position [121, 0]
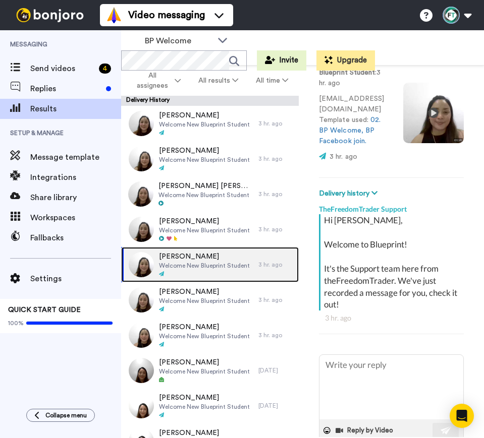
click at [180, 255] on span "[PERSON_NAME]" at bounding box center [204, 257] width 91 height 10
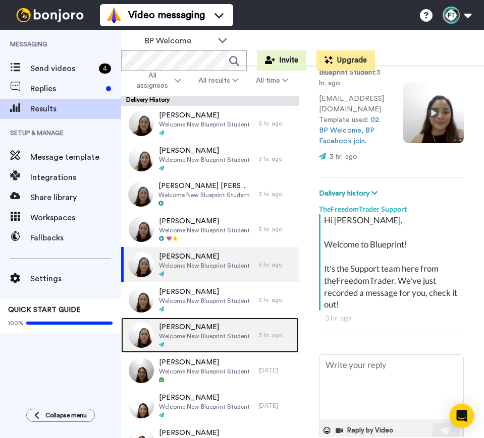
click at [200, 334] on span "Welcome New Blueprint Student" at bounding box center [204, 336] width 91 height 8
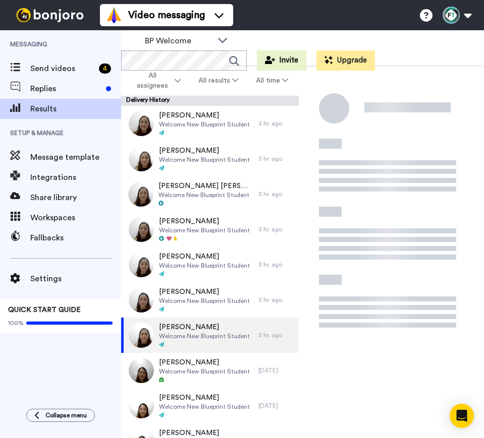
scroll to position [121, 0]
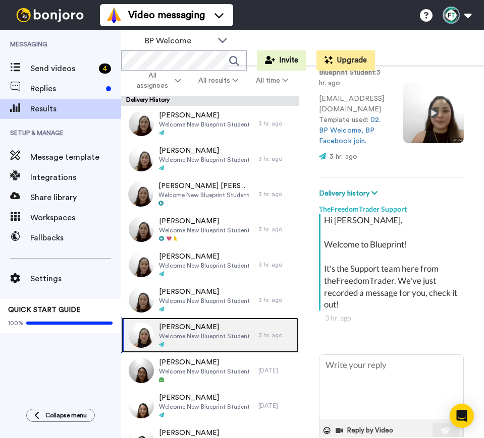
click at [186, 334] on span "Welcome New Blueprint Student" at bounding box center [204, 336] width 91 height 8
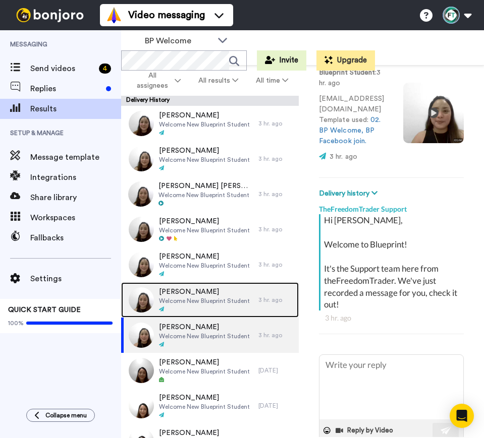
click at [186, 295] on span "[PERSON_NAME]" at bounding box center [204, 292] width 91 height 10
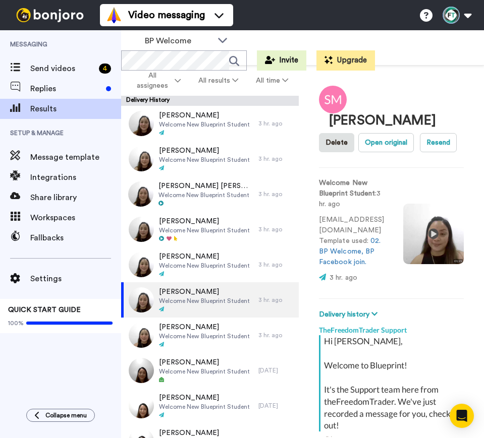
scroll to position [136, 0]
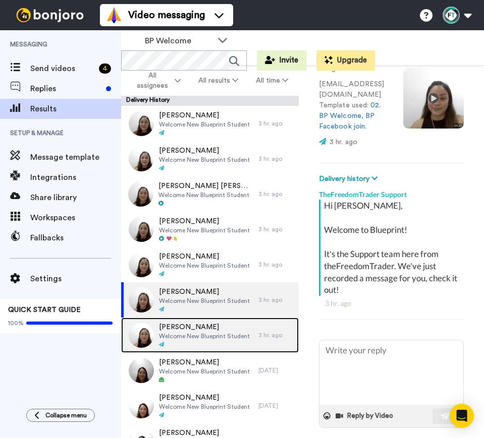
click at [183, 332] on span "Welcome New Blueprint Student" at bounding box center [204, 336] width 91 height 8
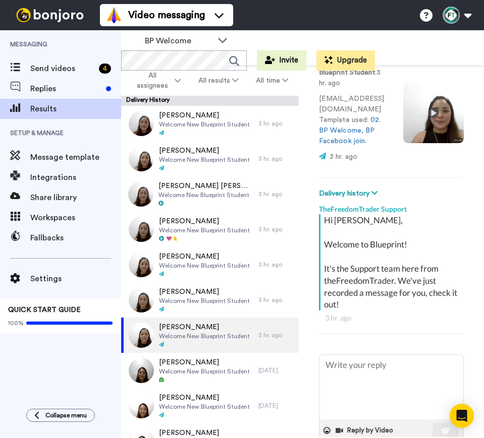
click at [251, 31] on div "BP Welcome WORKSPACES View all All Default BP Welcome Lead Conversion Paid_Depo…" at bounding box center [302, 47] width 363 height 35
click at [216, 40] on div "BP Welcome" at bounding box center [187, 41] width 100 height 20
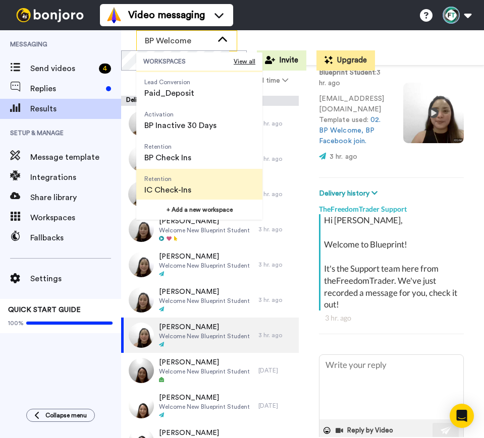
scroll to position [126, 0]
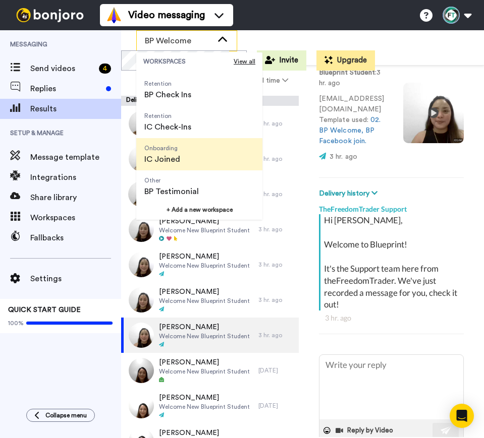
click at [181, 163] on span "Onboarding IC Joined" at bounding box center [162, 154] width 52 height 32
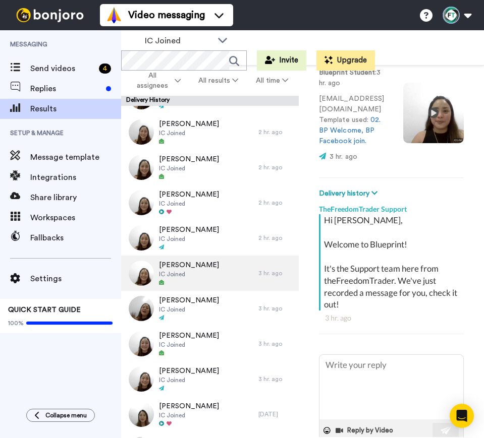
scroll to position [189, 0]
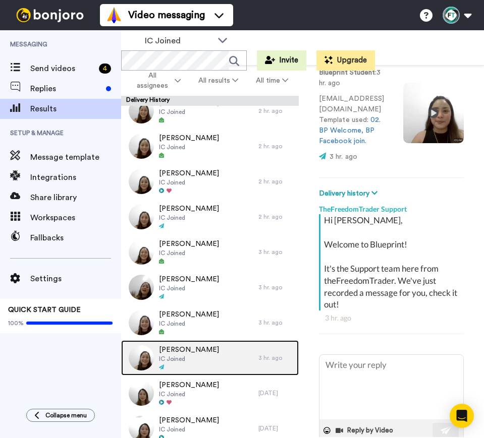
click at [199, 348] on div "[PERSON_NAME] IC Joined" at bounding box center [189, 357] width 137 height 35
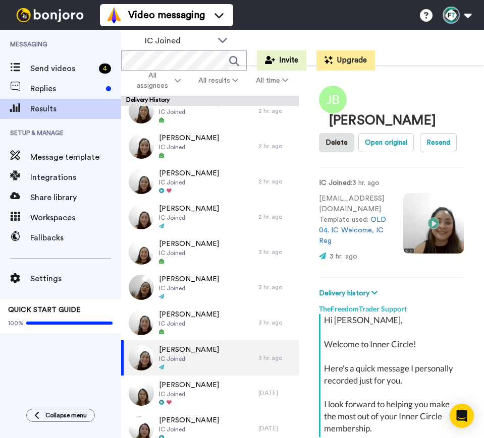
scroll to position [159, 0]
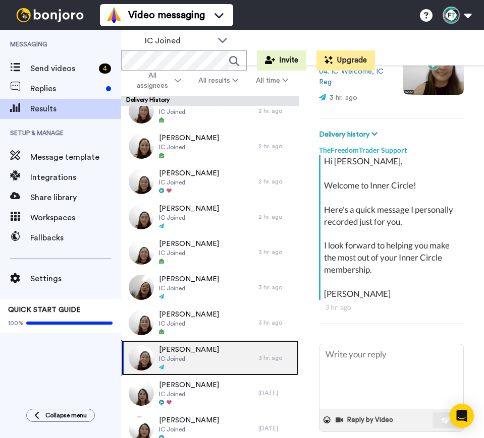
click at [198, 353] on div "[PERSON_NAME] IC Joined" at bounding box center [189, 357] width 137 height 35
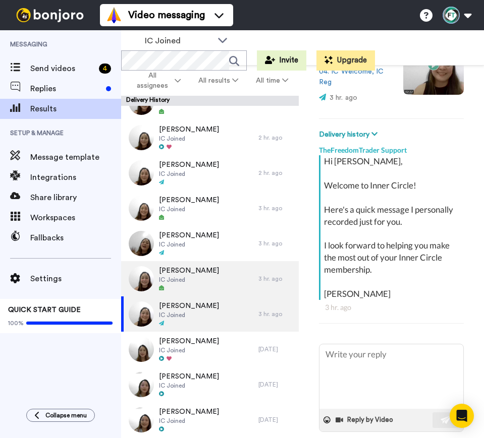
scroll to position [252, 0]
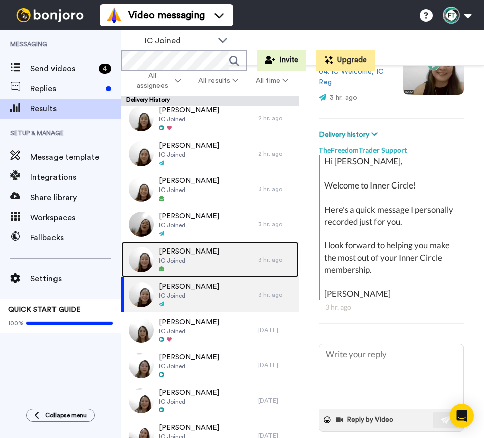
click at [212, 258] on div "[PERSON_NAME] IC Joined" at bounding box center [189, 259] width 137 height 35
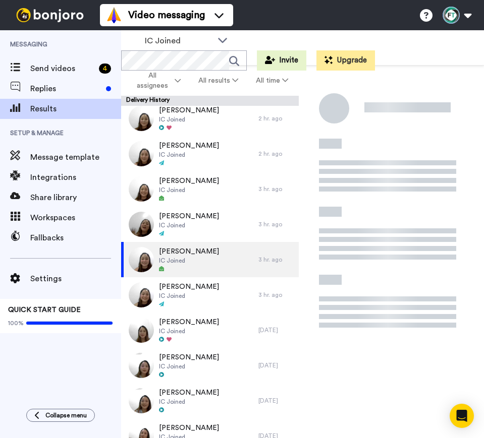
scroll to position [159, 0]
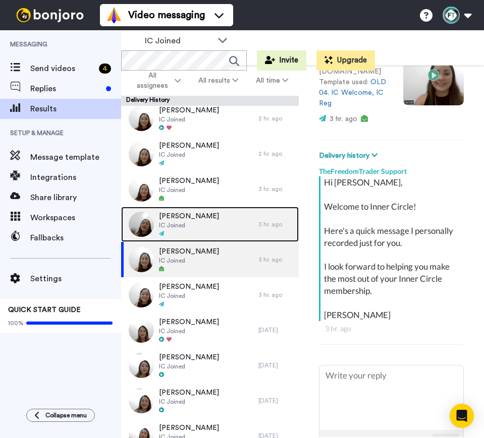
click at [167, 217] on span "[PERSON_NAME]" at bounding box center [189, 216] width 60 height 10
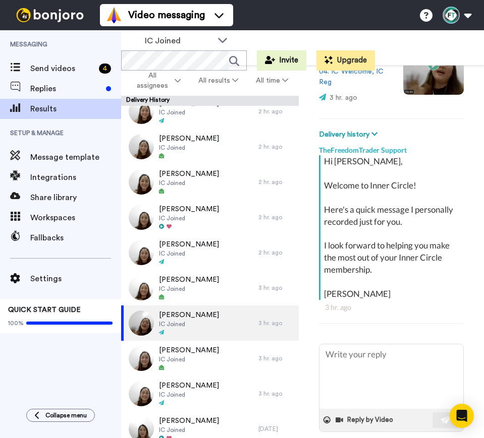
scroll to position [126, 0]
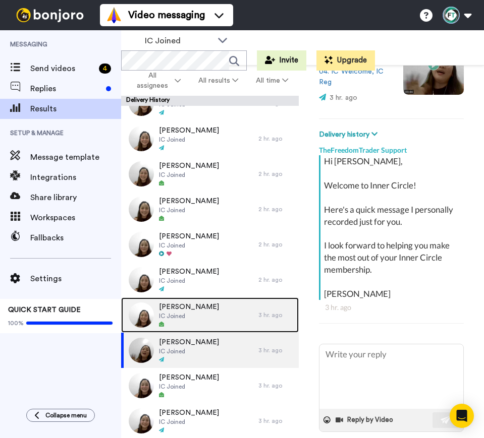
click at [189, 312] on span "IC Joined" at bounding box center [189, 316] width 60 height 8
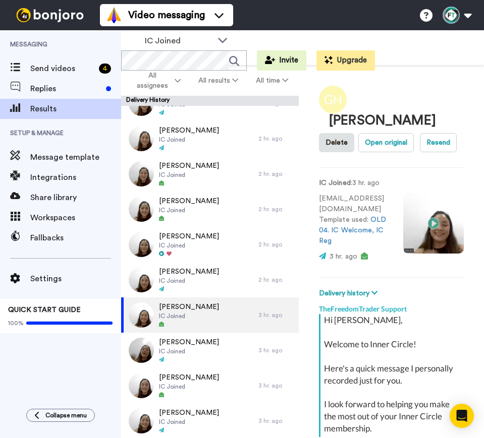
scroll to position [159, 0]
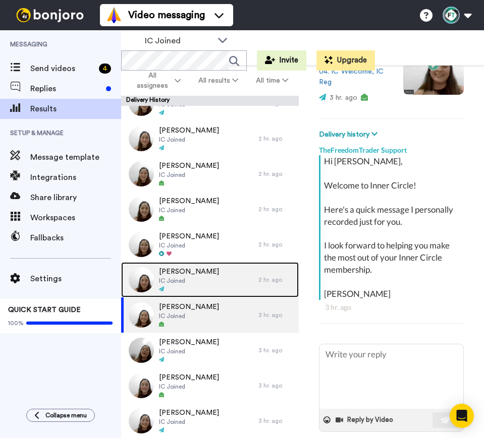
click at [219, 276] on div "[PERSON_NAME] IC Joined" at bounding box center [189, 279] width 137 height 35
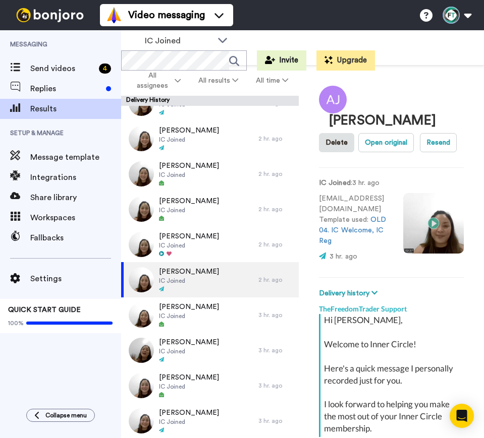
scroll to position [159, 0]
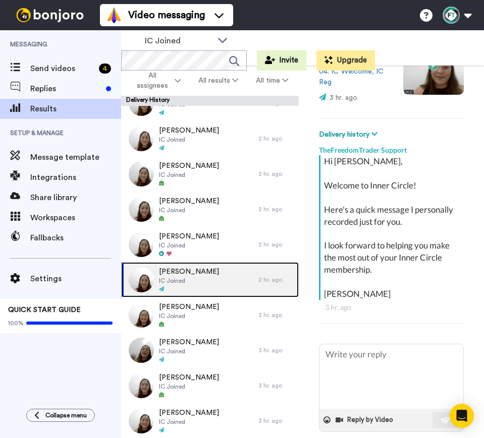
click at [204, 281] on div "[PERSON_NAME] IC Joined" at bounding box center [189, 279] width 137 height 35
click at [187, 270] on span "[PERSON_NAME]" at bounding box center [189, 272] width 60 height 10
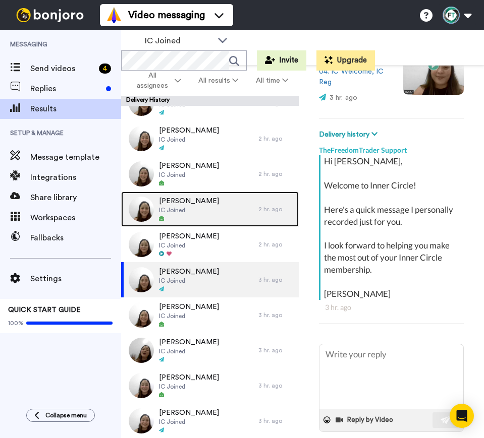
click at [197, 207] on span "IC Joined" at bounding box center [189, 210] width 60 height 8
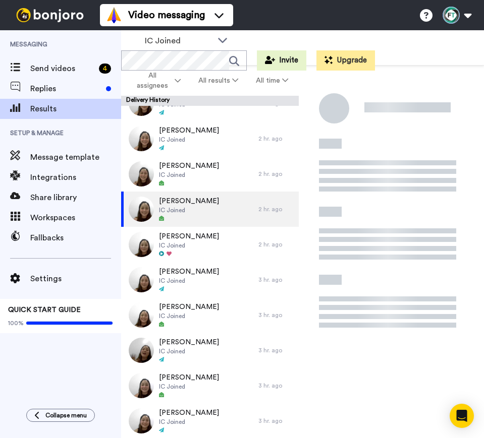
scroll to position [173, 0]
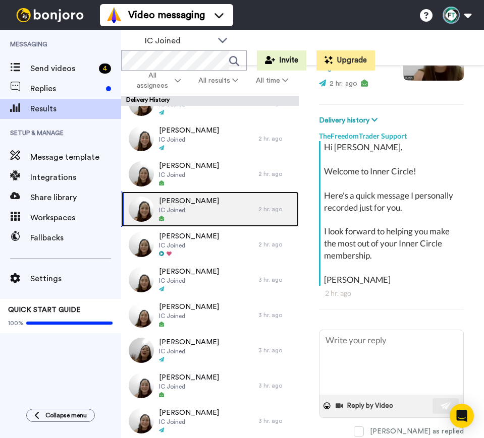
click at [188, 210] on span "IC Joined" at bounding box center [189, 210] width 60 height 8
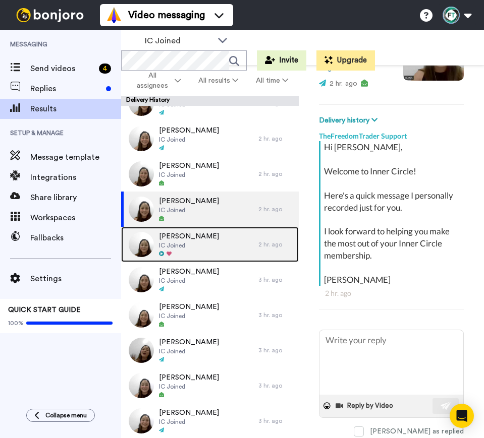
click at [207, 239] on div "[PERSON_NAME] IC Joined" at bounding box center [189, 244] width 137 height 35
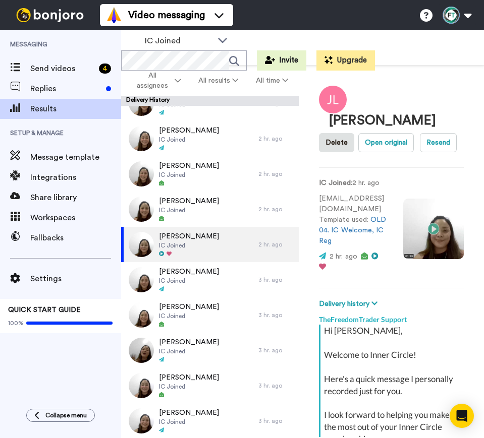
scroll to position [169, 0]
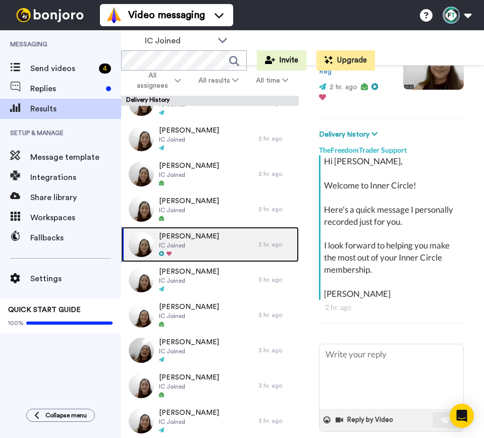
click at [184, 238] on span "[PERSON_NAME]" at bounding box center [189, 237] width 60 height 10
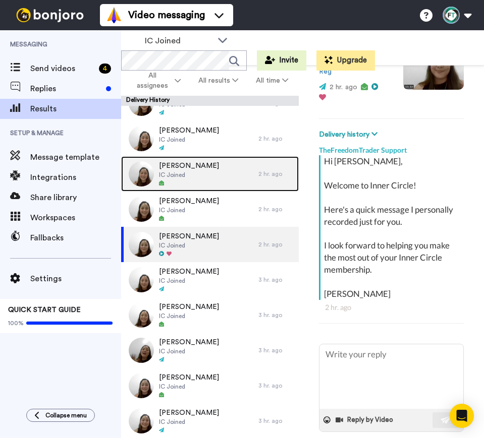
click at [223, 167] on div "[PERSON_NAME] IC Joined" at bounding box center [189, 173] width 137 height 35
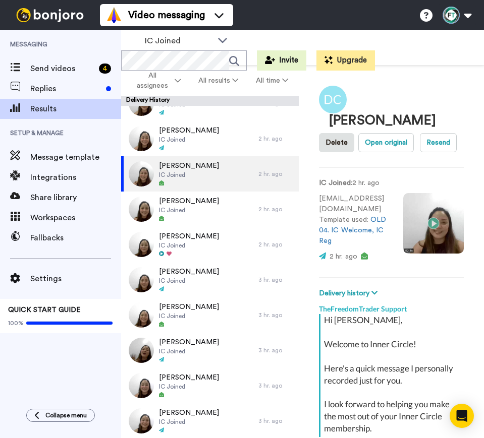
scroll to position [159, 0]
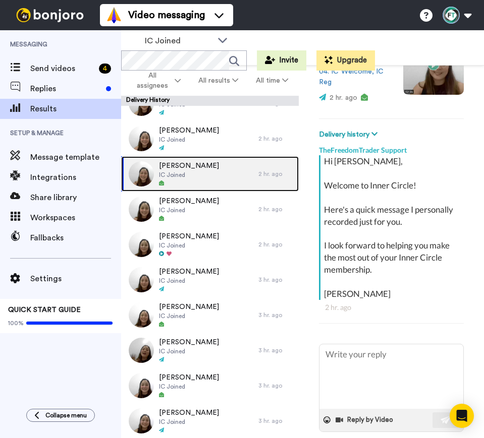
click at [203, 169] on span "[PERSON_NAME]" at bounding box center [189, 166] width 60 height 10
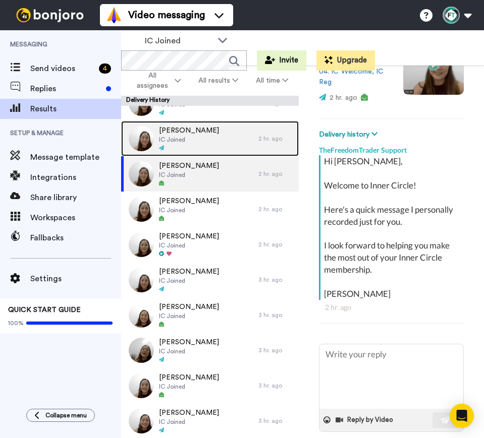
click at [180, 140] on span "IC Joined" at bounding box center [189, 140] width 60 height 8
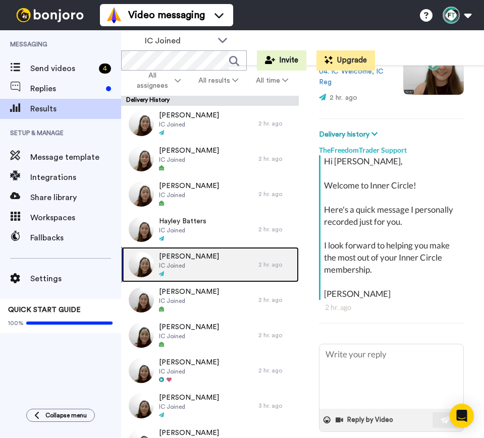
click at [178, 272] on div at bounding box center [189, 274] width 60 height 7
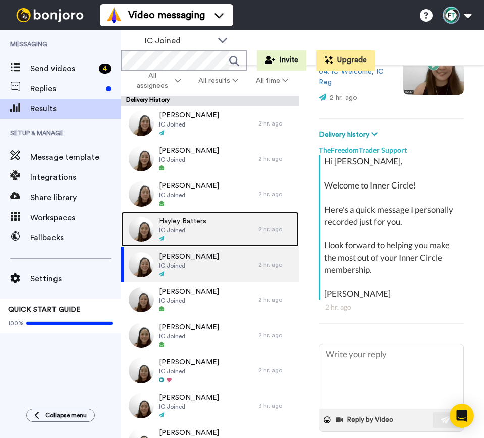
click at [209, 226] on div "Hayley Batters IC Joined" at bounding box center [189, 229] width 137 height 35
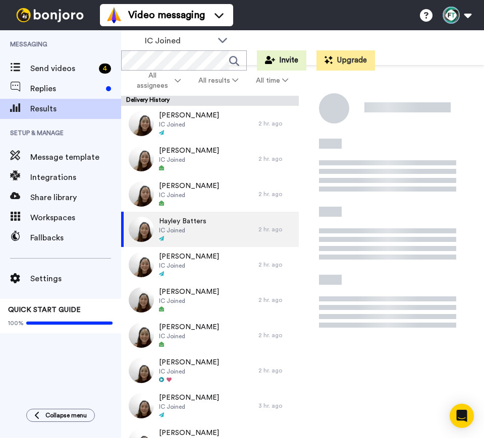
scroll to position [159, 0]
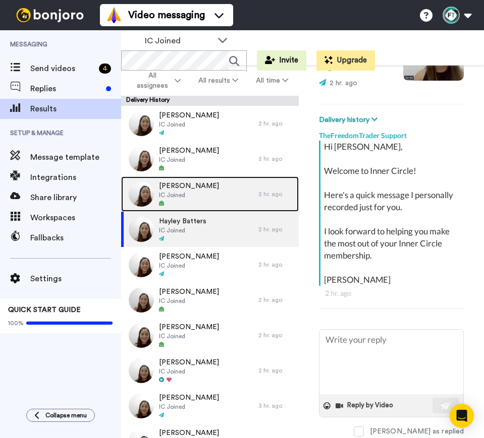
click at [227, 186] on div "[PERSON_NAME] Assche IC Joined" at bounding box center [189, 194] width 137 height 35
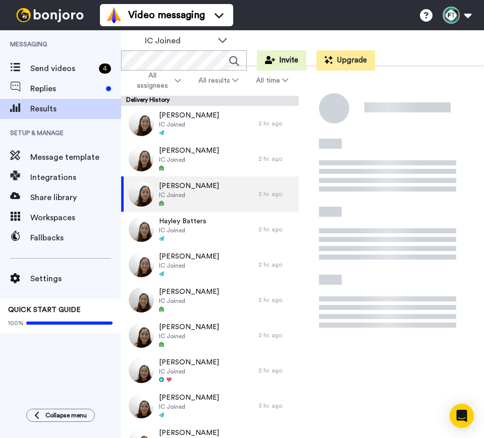
scroll to position [173, 0]
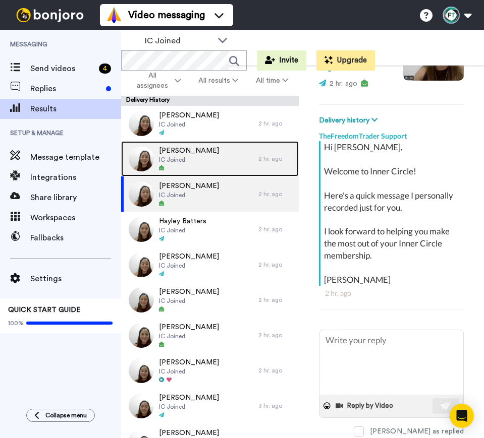
click at [206, 147] on span "[PERSON_NAME]" at bounding box center [189, 151] width 60 height 10
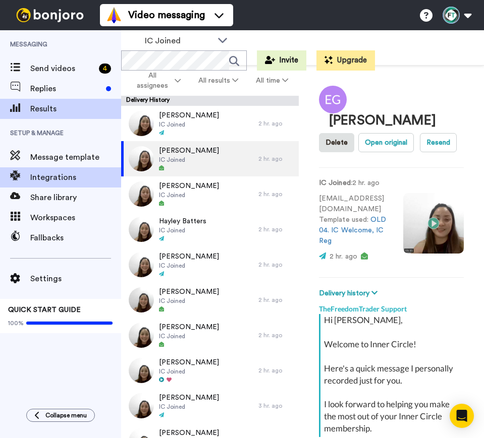
scroll to position [159, 0]
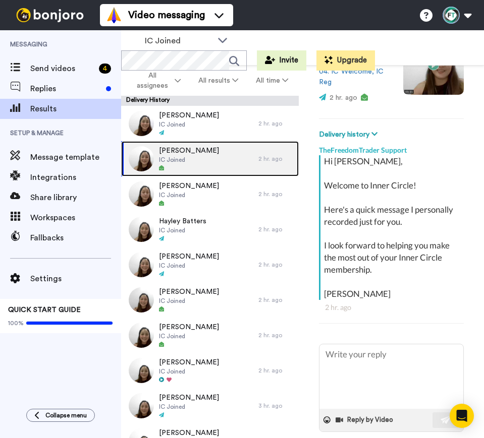
click at [205, 147] on span "[PERSON_NAME]" at bounding box center [189, 151] width 60 height 10
click at [182, 160] on span "IC Joined" at bounding box center [189, 160] width 60 height 8
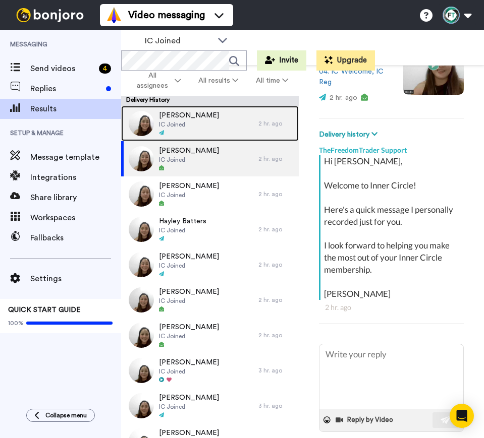
click at [215, 126] on div "[PERSON_NAME] IC Joined" at bounding box center [189, 123] width 137 height 35
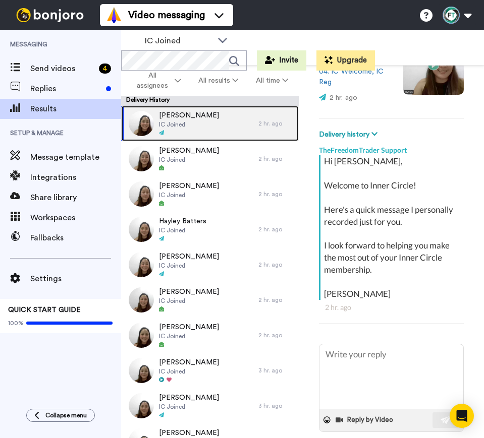
click at [219, 130] on div "[PERSON_NAME] IC Joined" at bounding box center [189, 123] width 137 height 35
click at [200, 121] on div "[PERSON_NAME] IC Joined" at bounding box center [189, 123] width 137 height 35
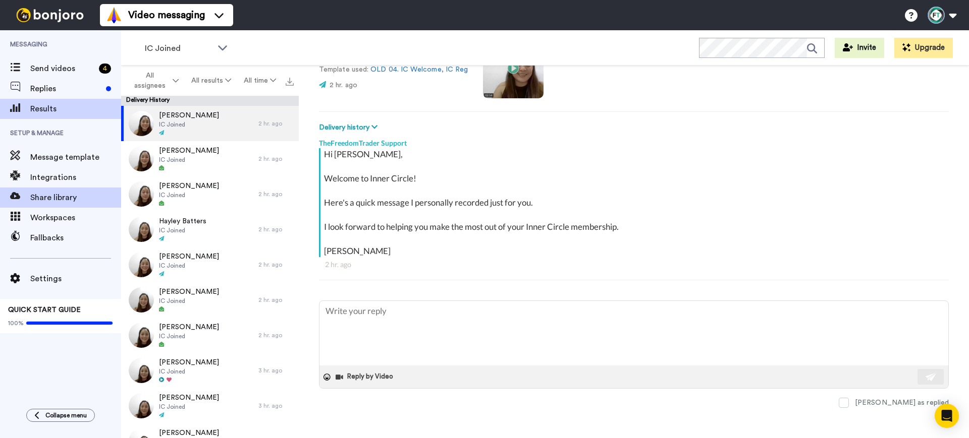
scroll to position [103, 0]
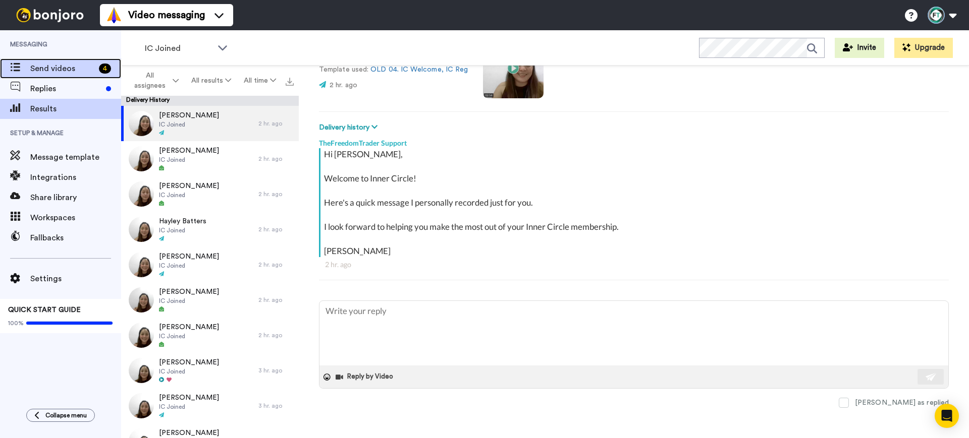
click at [81, 72] on span "Send videos" at bounding box center [62, 69] width 65 height 12
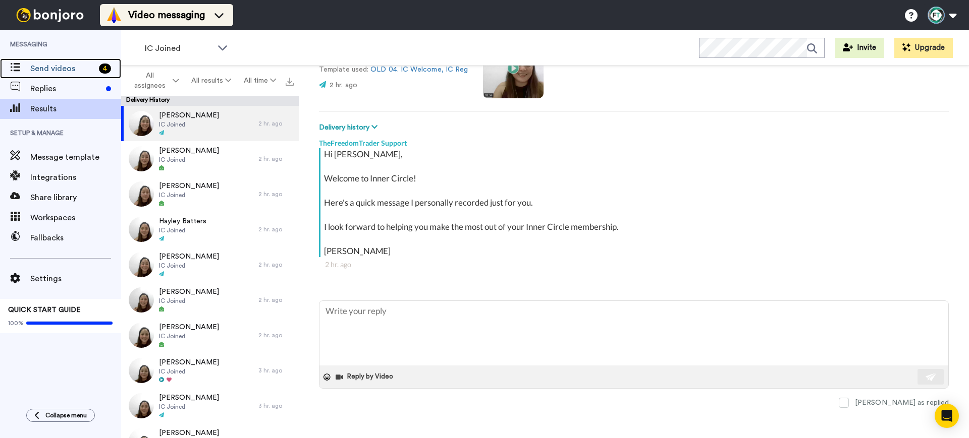
type textarea "x"
